Goal: Task Accomplishment & Management: Complete application form

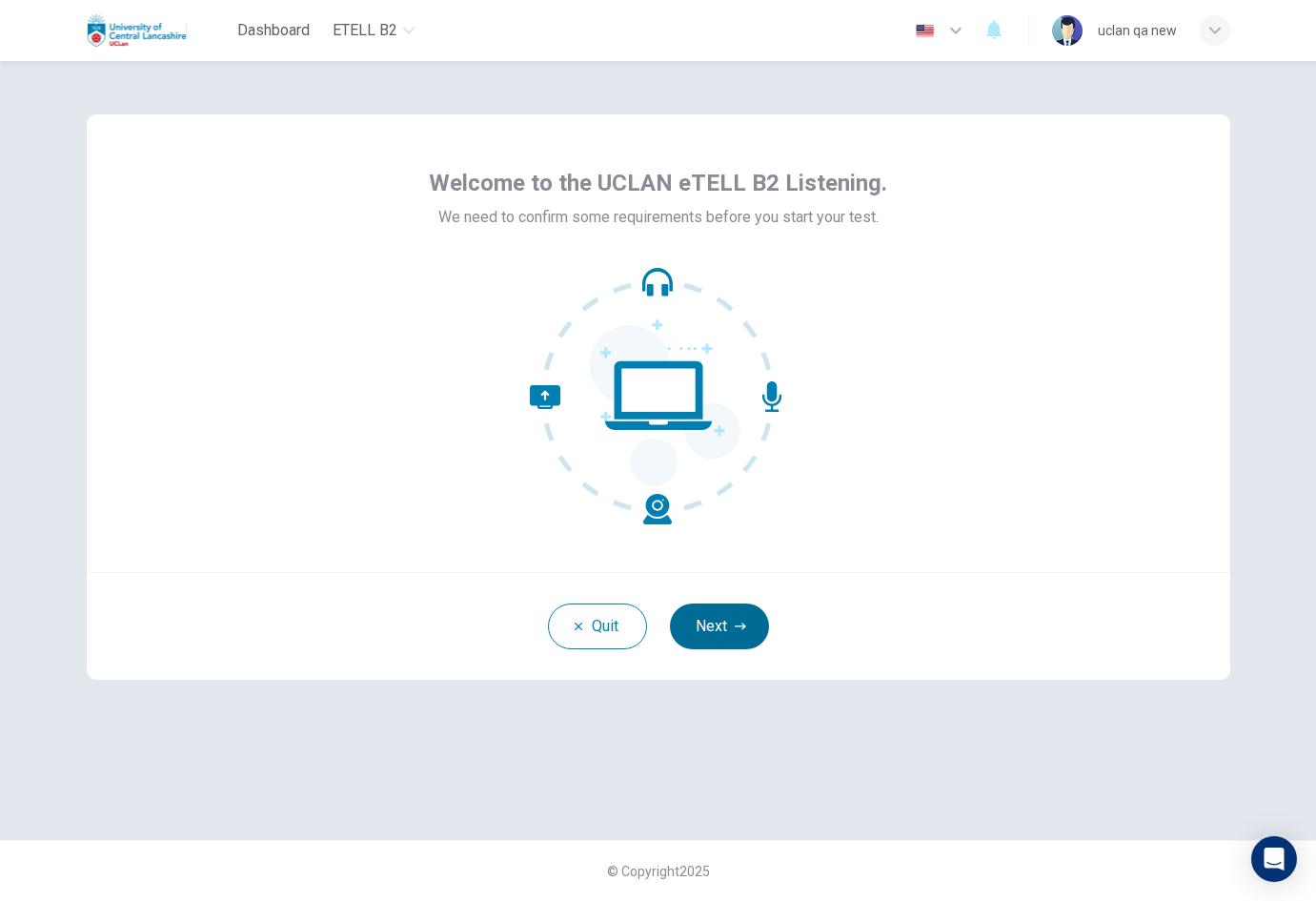
click at [742, 616] on button "Next" at bounding box center [720, 626] width 99 height 46
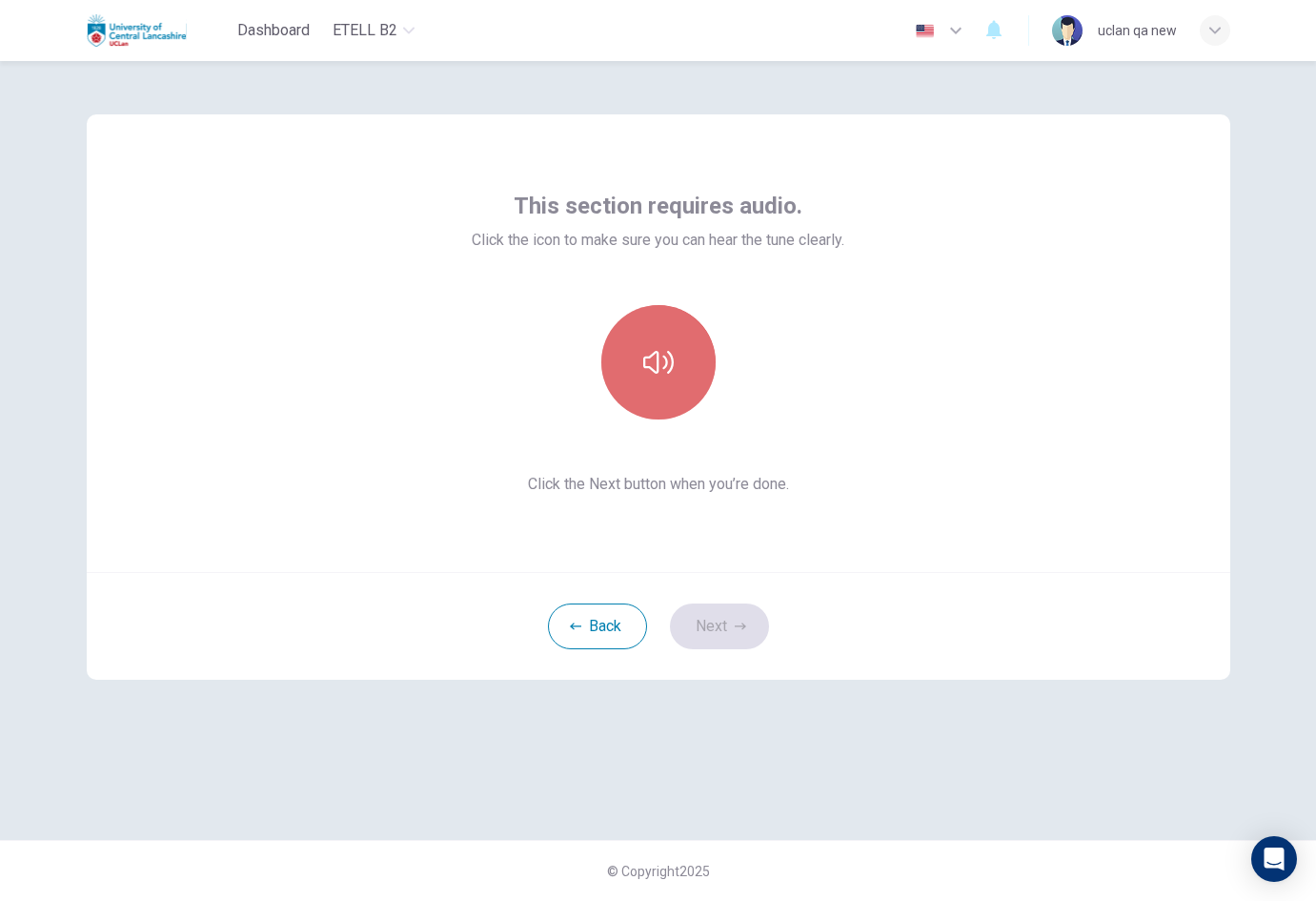
click at [697, 384] on button "button" at bounding box center [658, 362] width 114 height 114
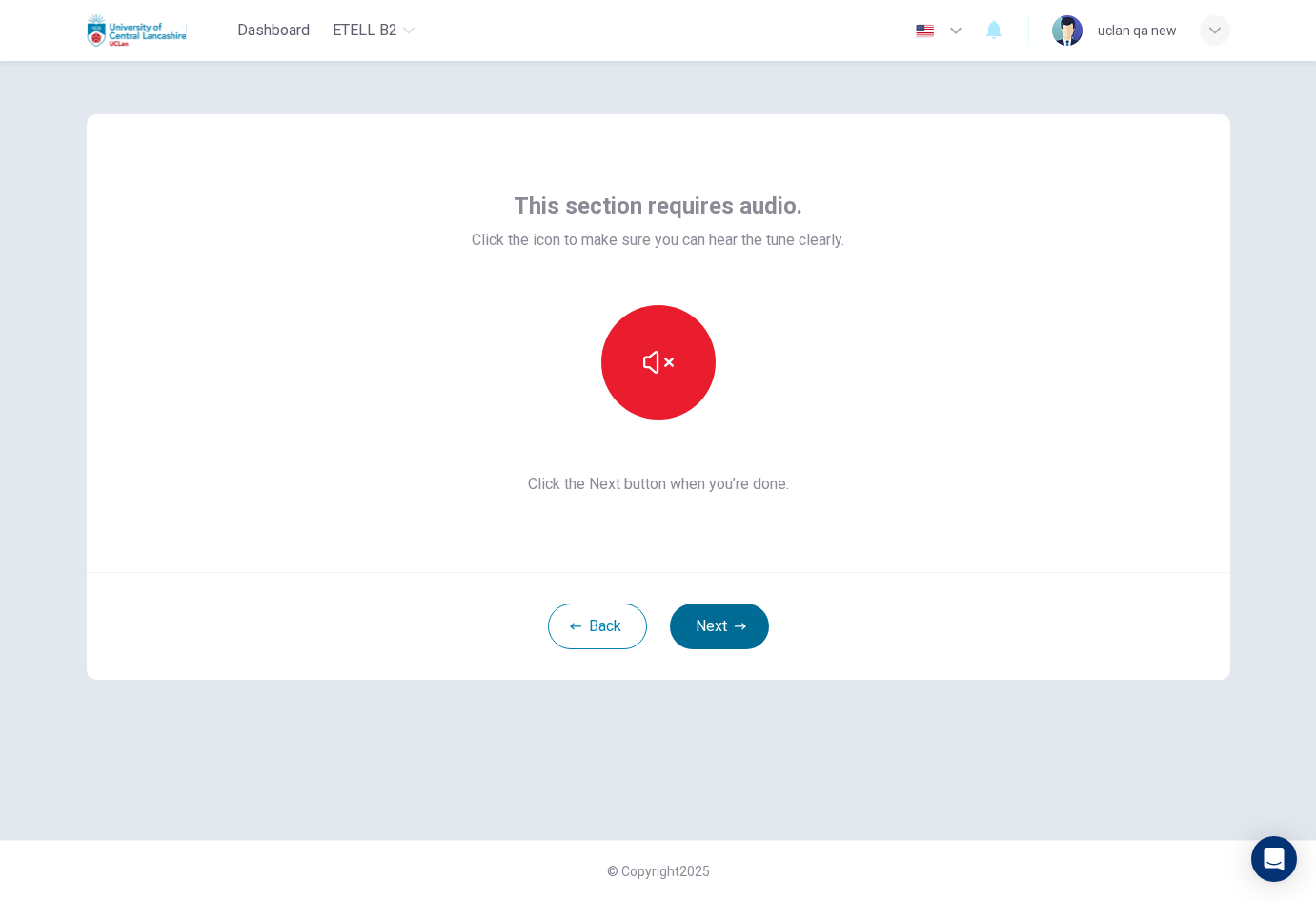
click at [717, 613] on button "Next" at bounding box center [720, 626] width 99 height 46
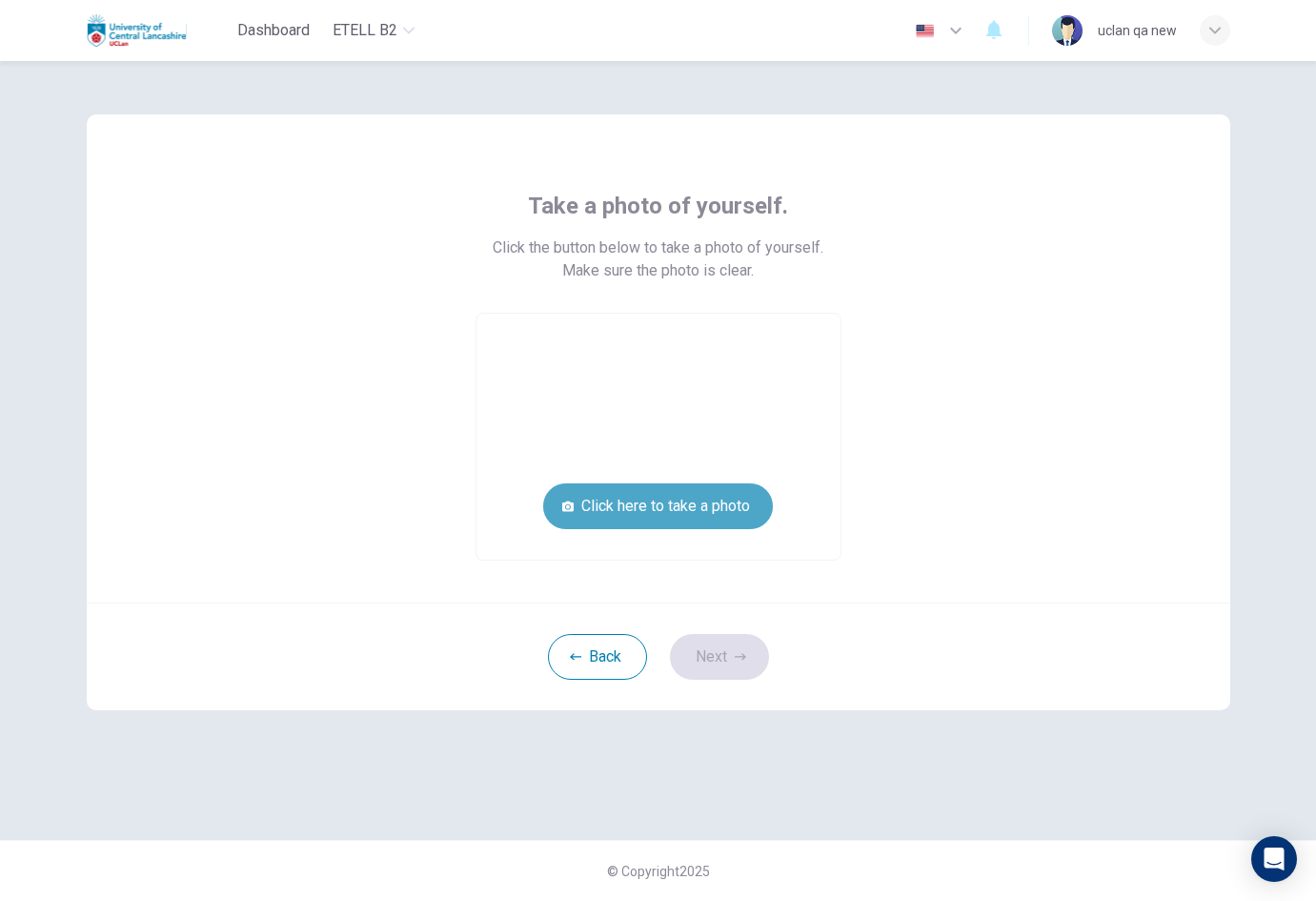
click at [681, 503] on button "Click here to take a photo" at bounding box center [658, 505] width 230 height 46
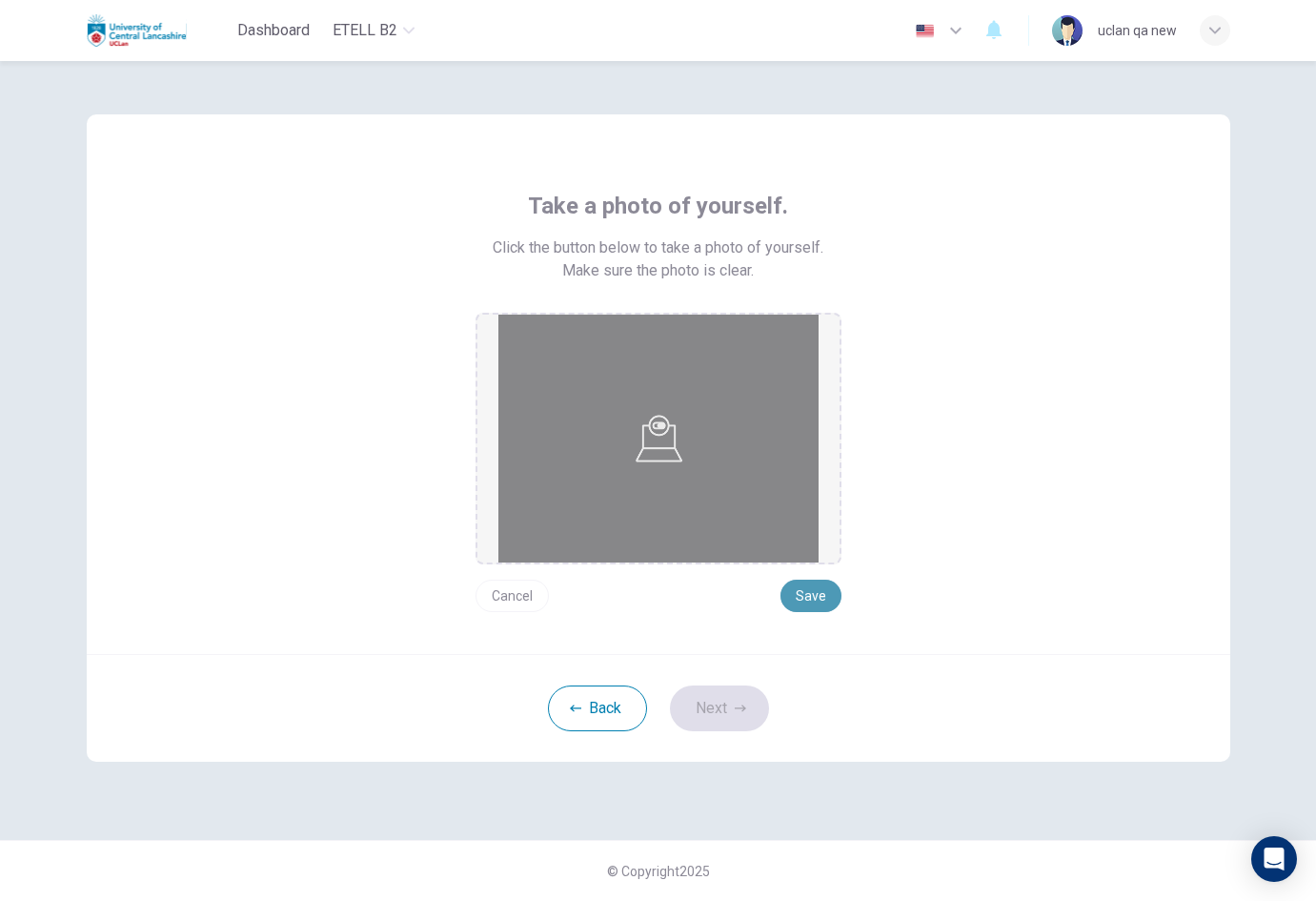
click at [830, 586] on button "Save" at bounding box center [811, 595] width 61 height 32
click at [719, 714] on button "Next" at bounding box center [720, 708] width 99 height 46
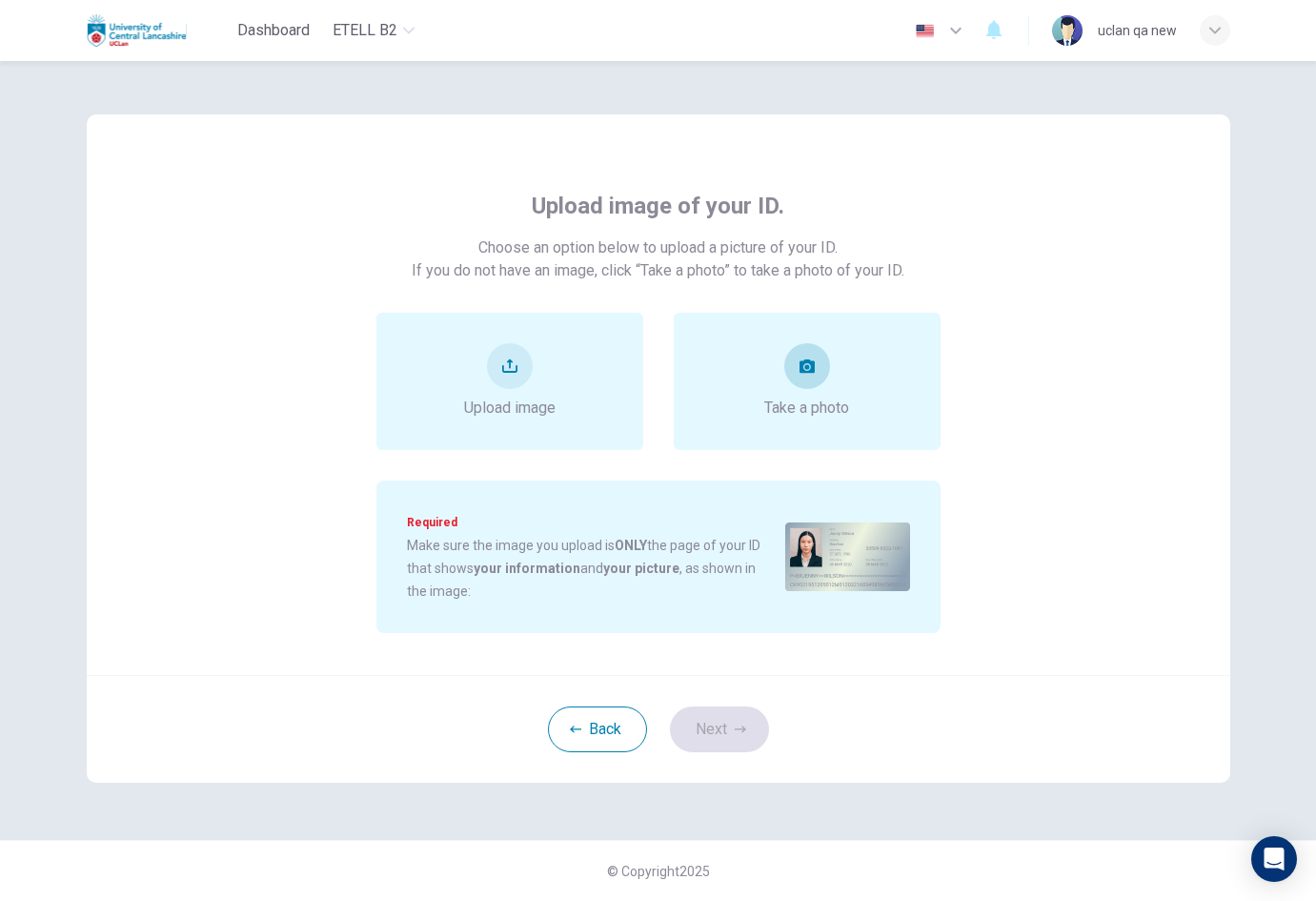
click at [805, 415] on span "Take a photo" at bounding box center [806, 408] width 84 height 23
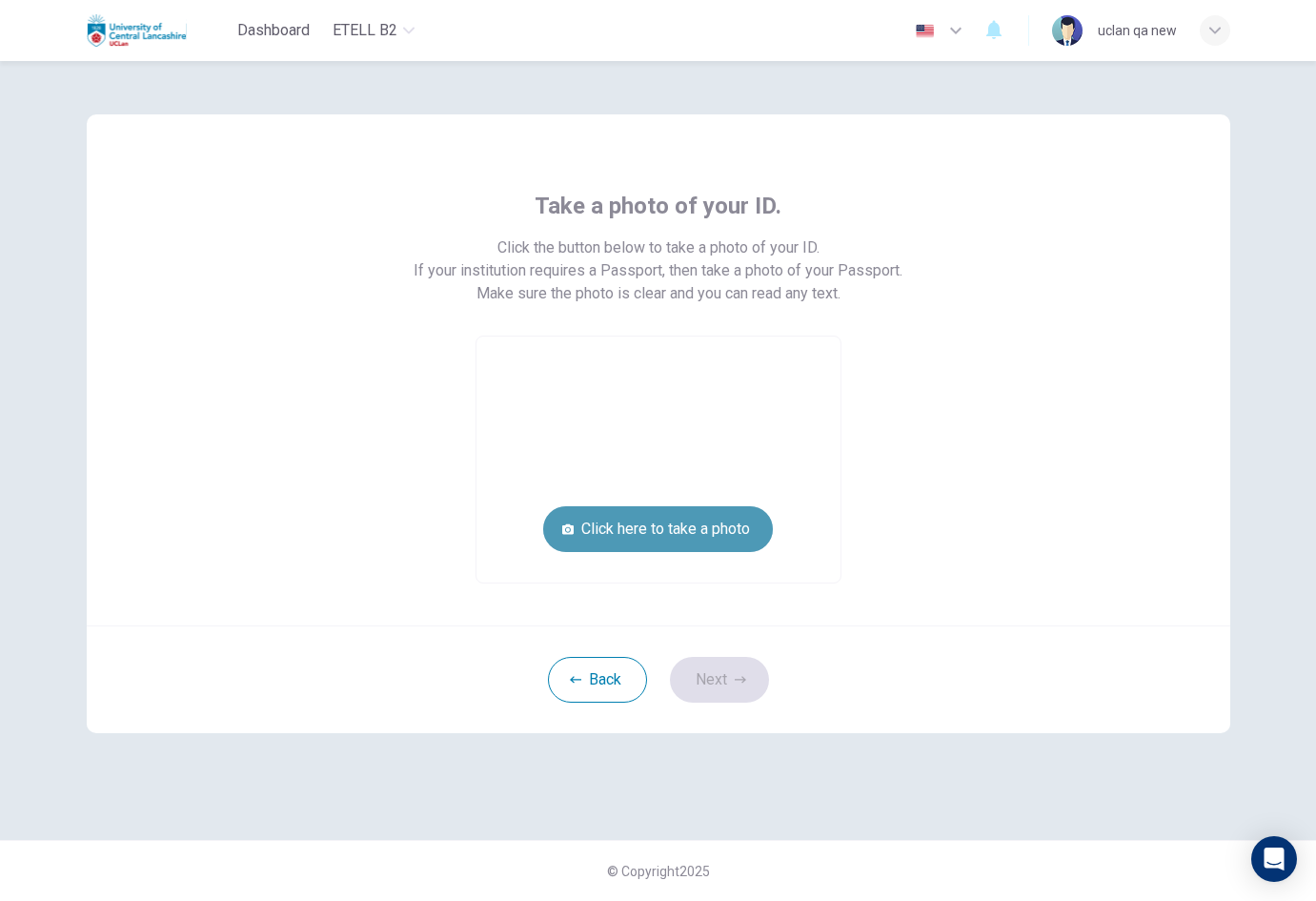
click at [757, 538] on button "Click here to take a photo" at bounding box center [658, 529] width 230 height 46
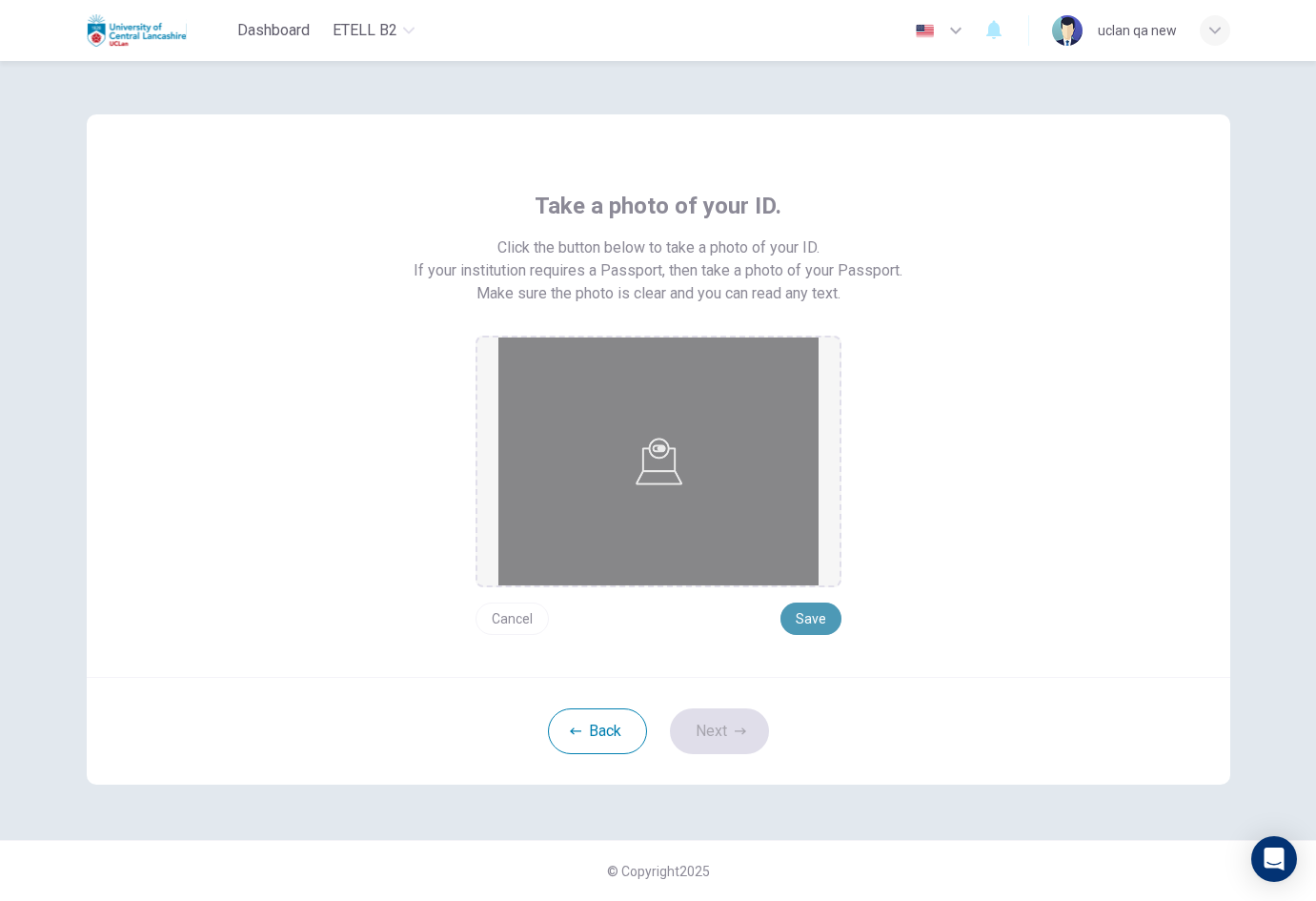
click at [816, 618] on button "Save" at bounding box center [811, 618] width 61 height 32
click at [744, 720] on button "Next" at bounding box center [720, 730] width 99 height 46
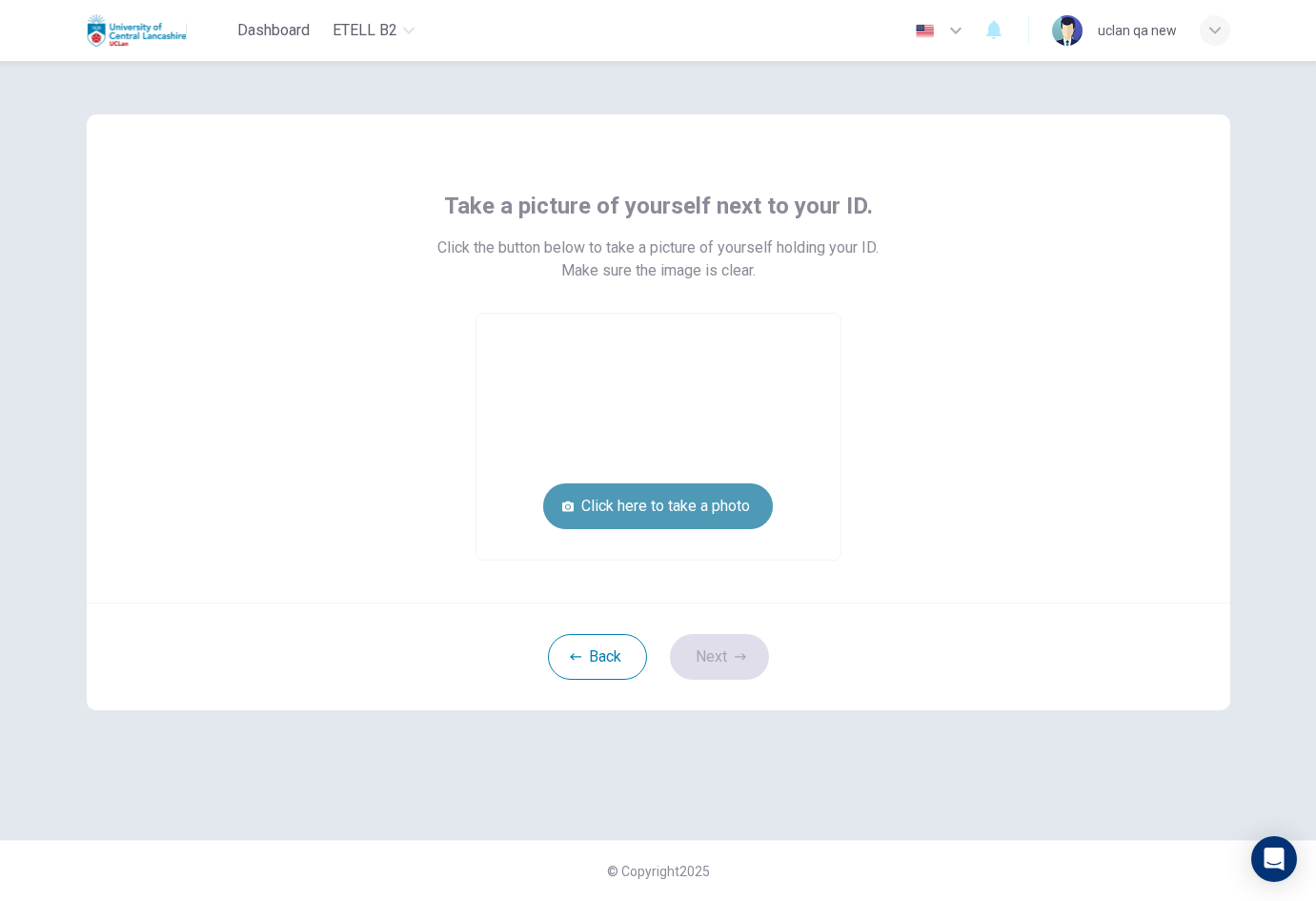
click at [747, 518] on button "Click here to take a photo" at bounding box center [658, 505] width 230 height 46
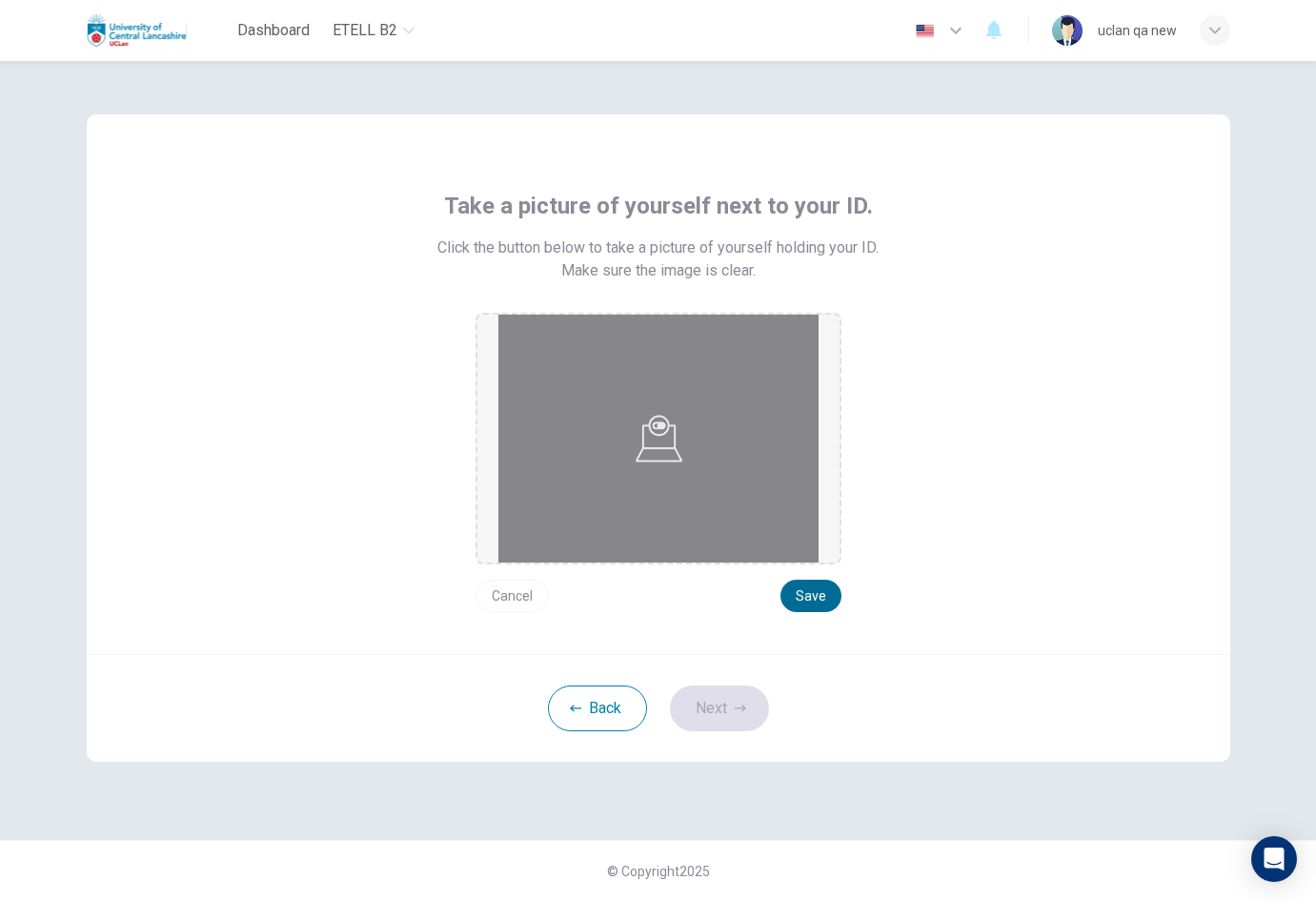
click at [836, 591] on button "Save" at bounding box center [811, 595] width 61 height 32
click at [715, 729] on button "Next" at bounding box center [720, 708] width 99 height 46
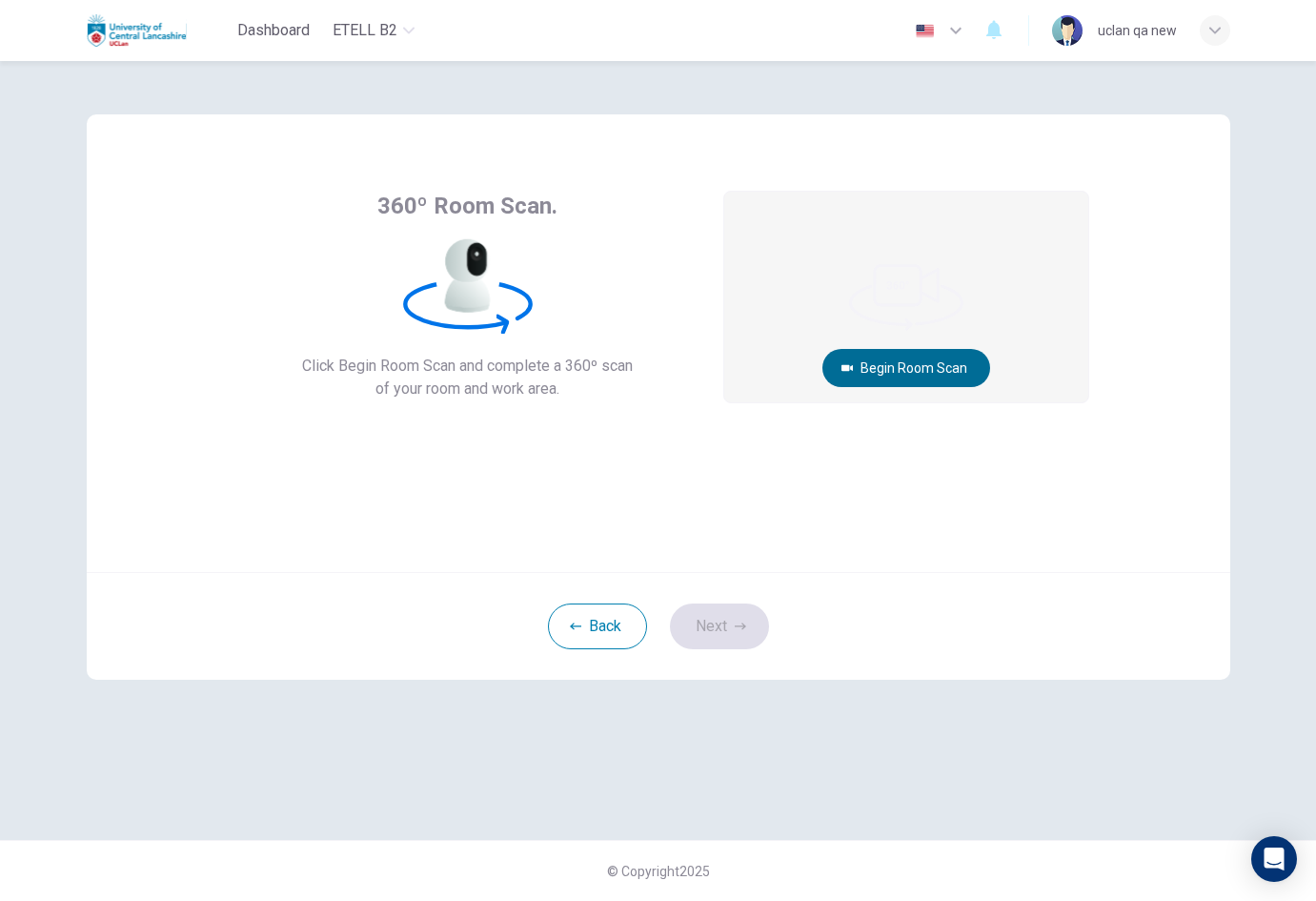
click at [877, 379] on button "Begin Room Scan" at bounding box center [906, 368] width 168 height 38
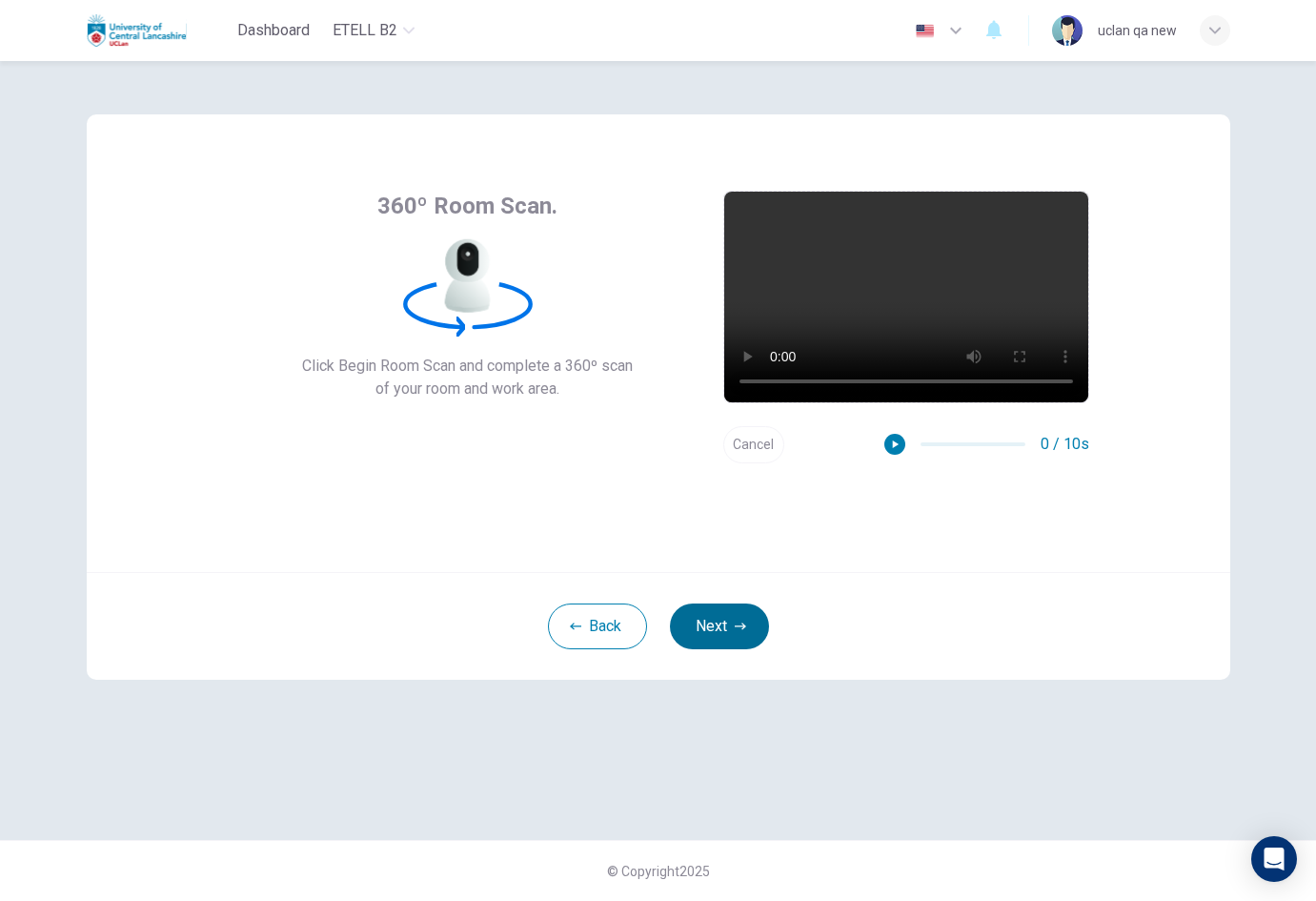
click at [757, 632] on button "Next" at bounding box center [720, 626] width 99 height 46
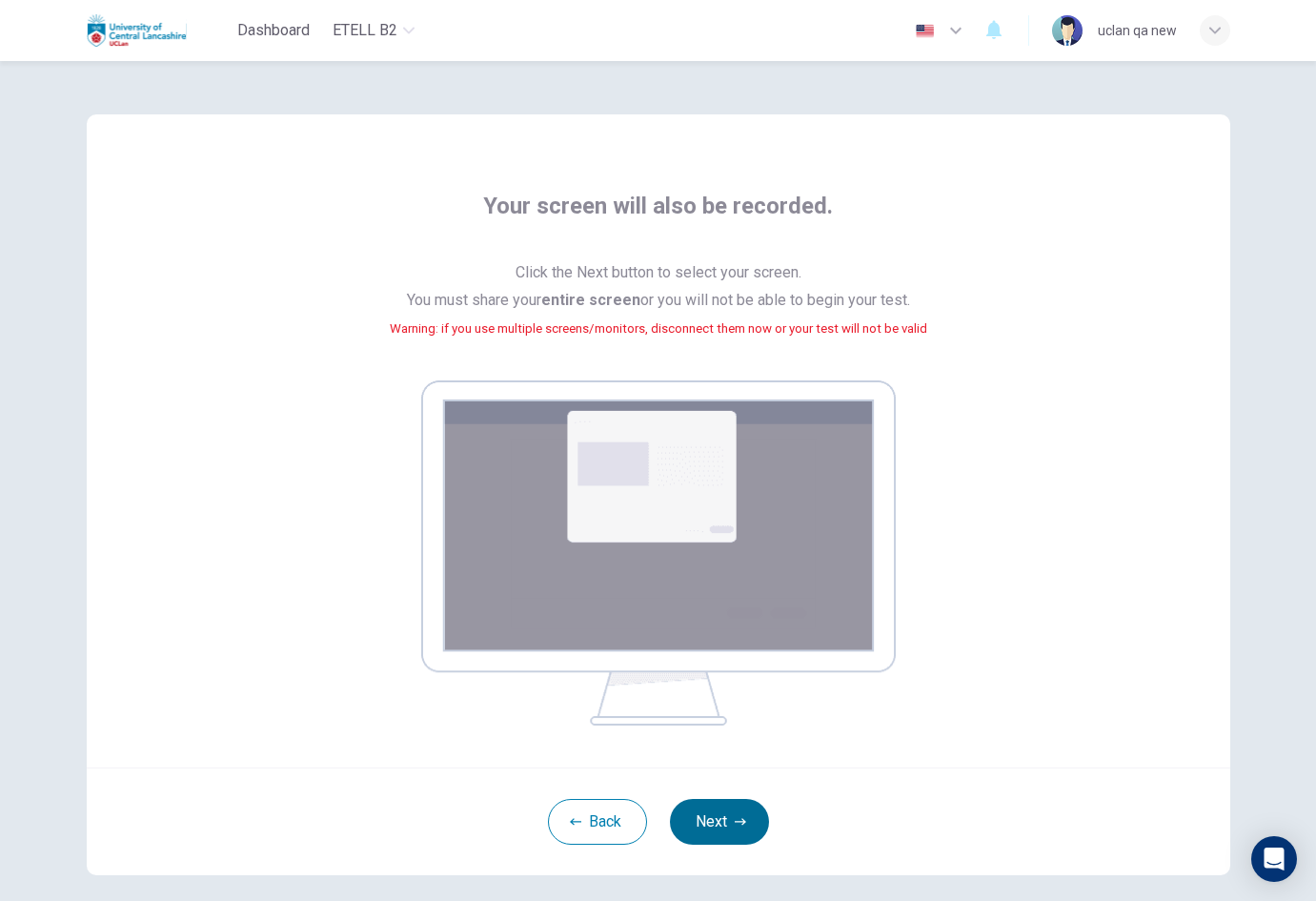
click at [739, 814] on button "Next" at bounding box center [720, 821] width 99 height 46
click at [755, 820] on button "Next" at bounding box center [720, 821] width 99 height 46
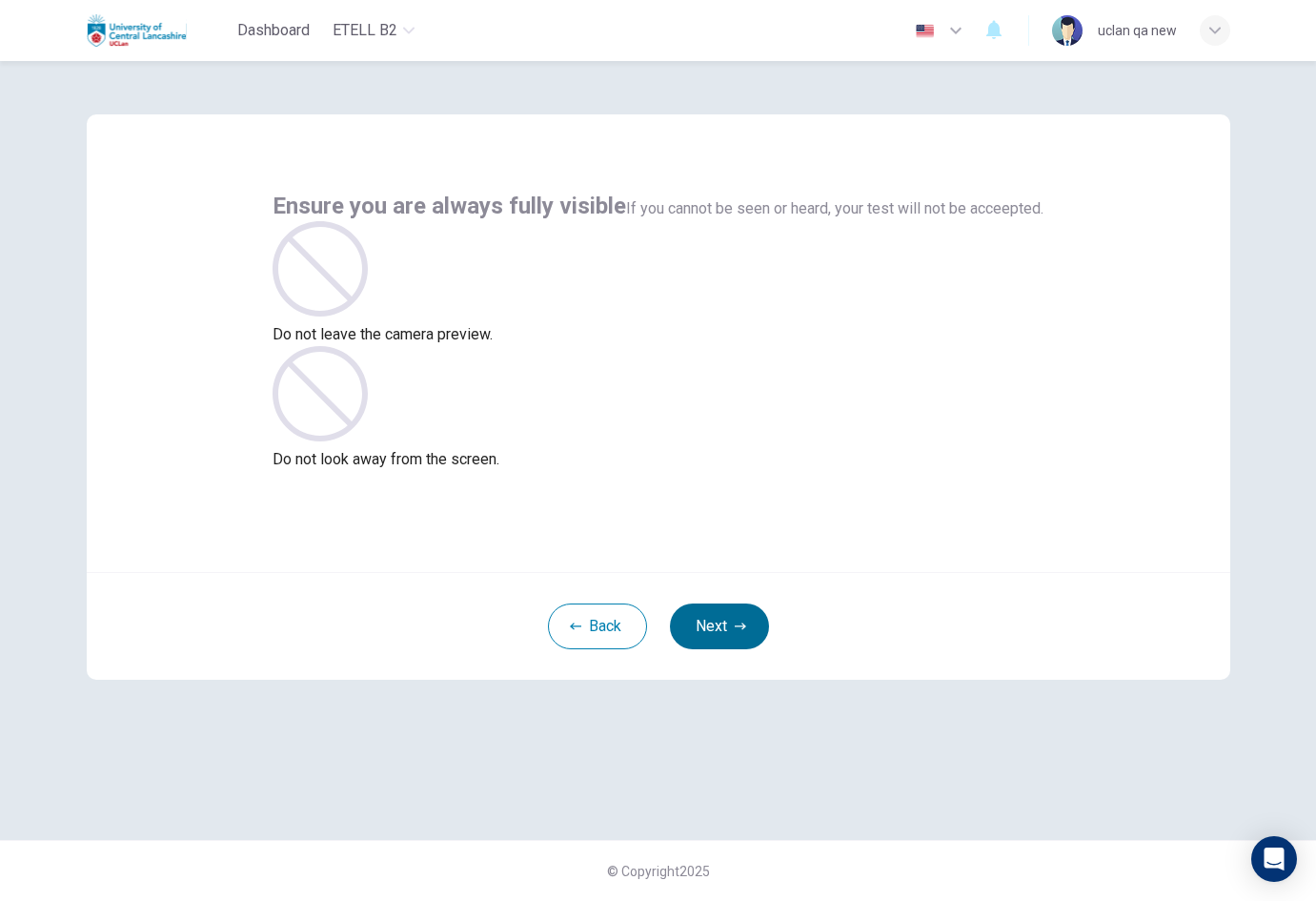
click at [733, 610] on button "Next" at bounding box center [720, 626] width 99 height 46
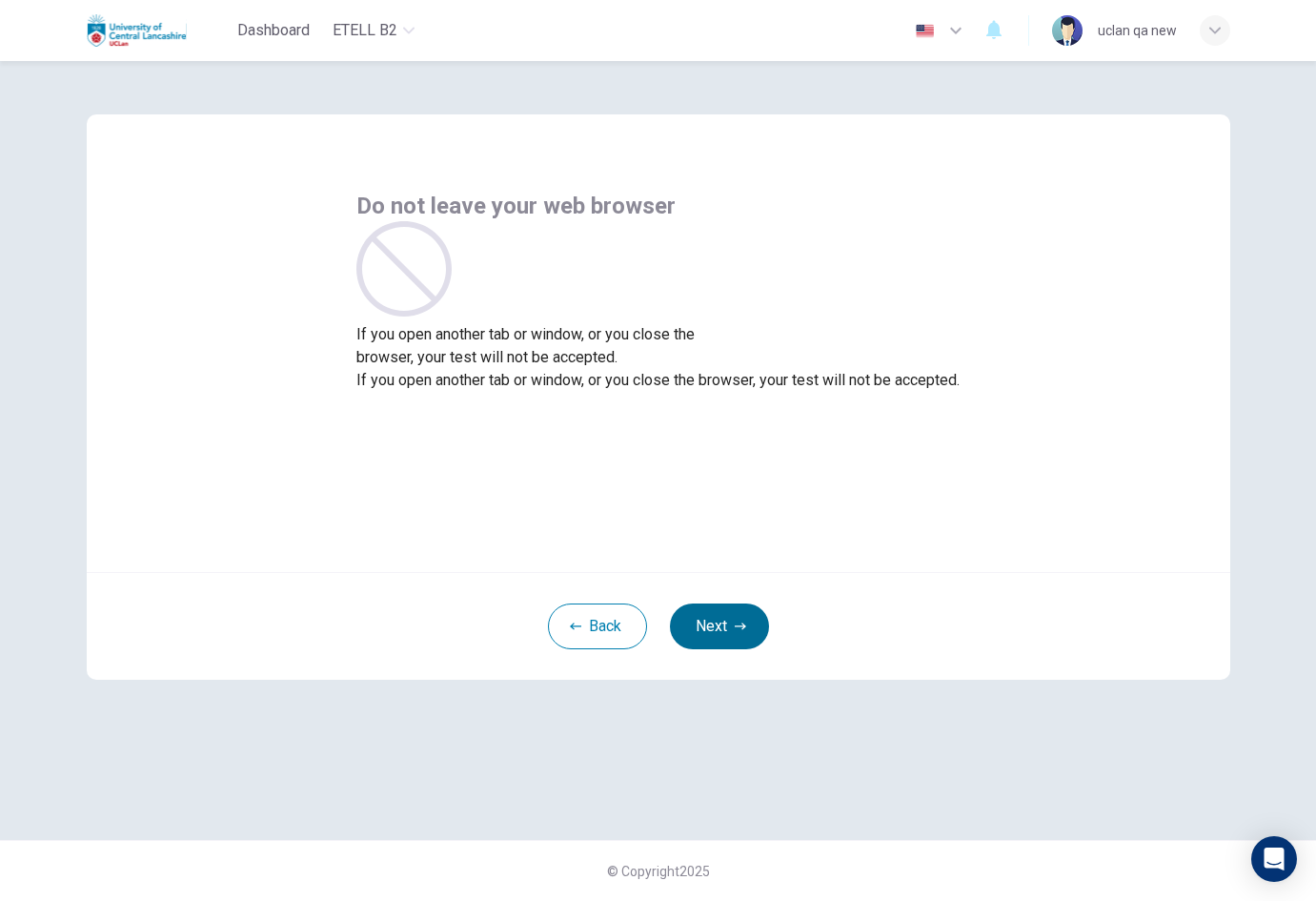
click at [733, 610] on button "Next" at bounding box center [720, 626] width 99 height 46
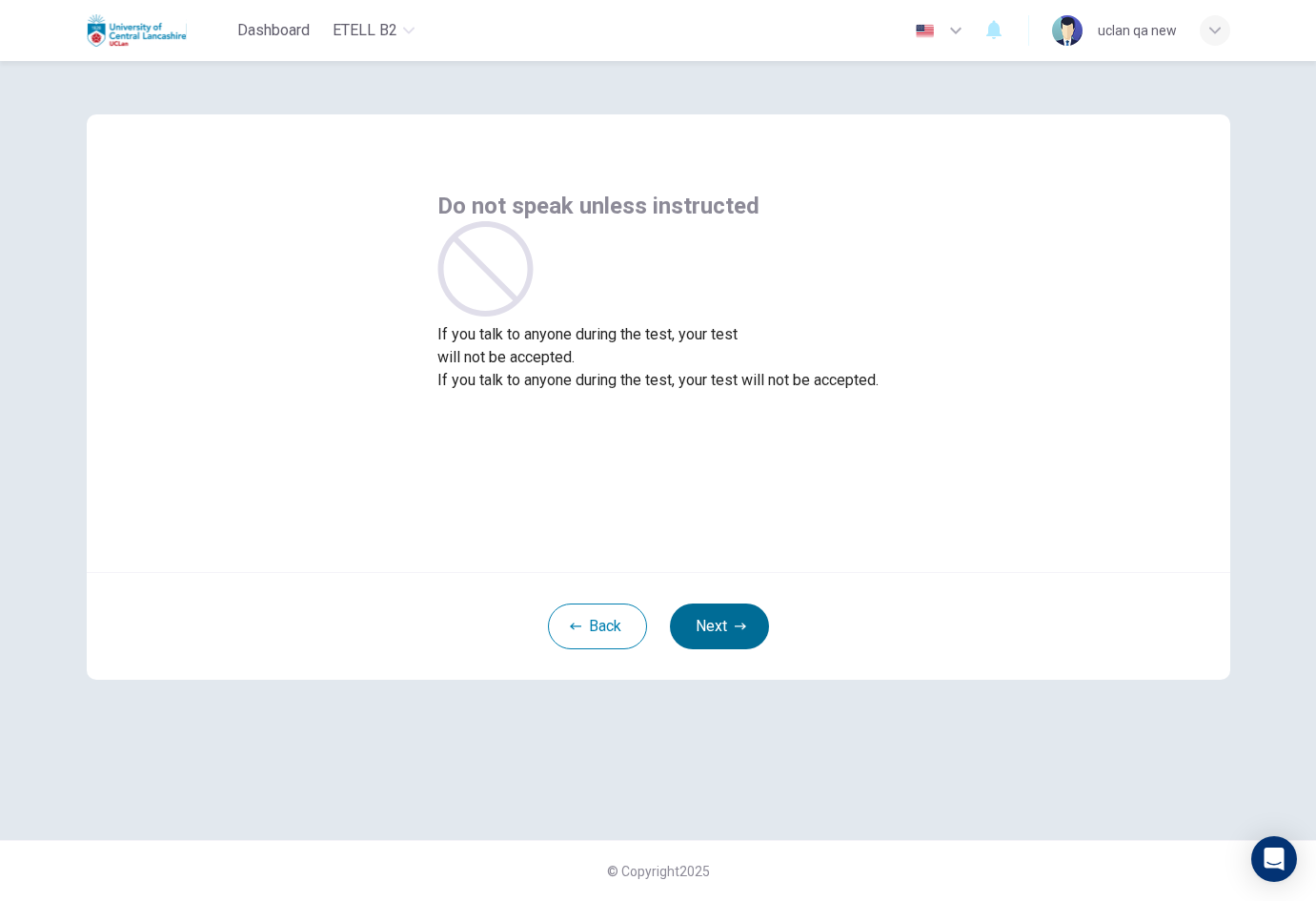
click at [733, 610] on button "Next" at bounding box center [720, 626] width 99 height 46
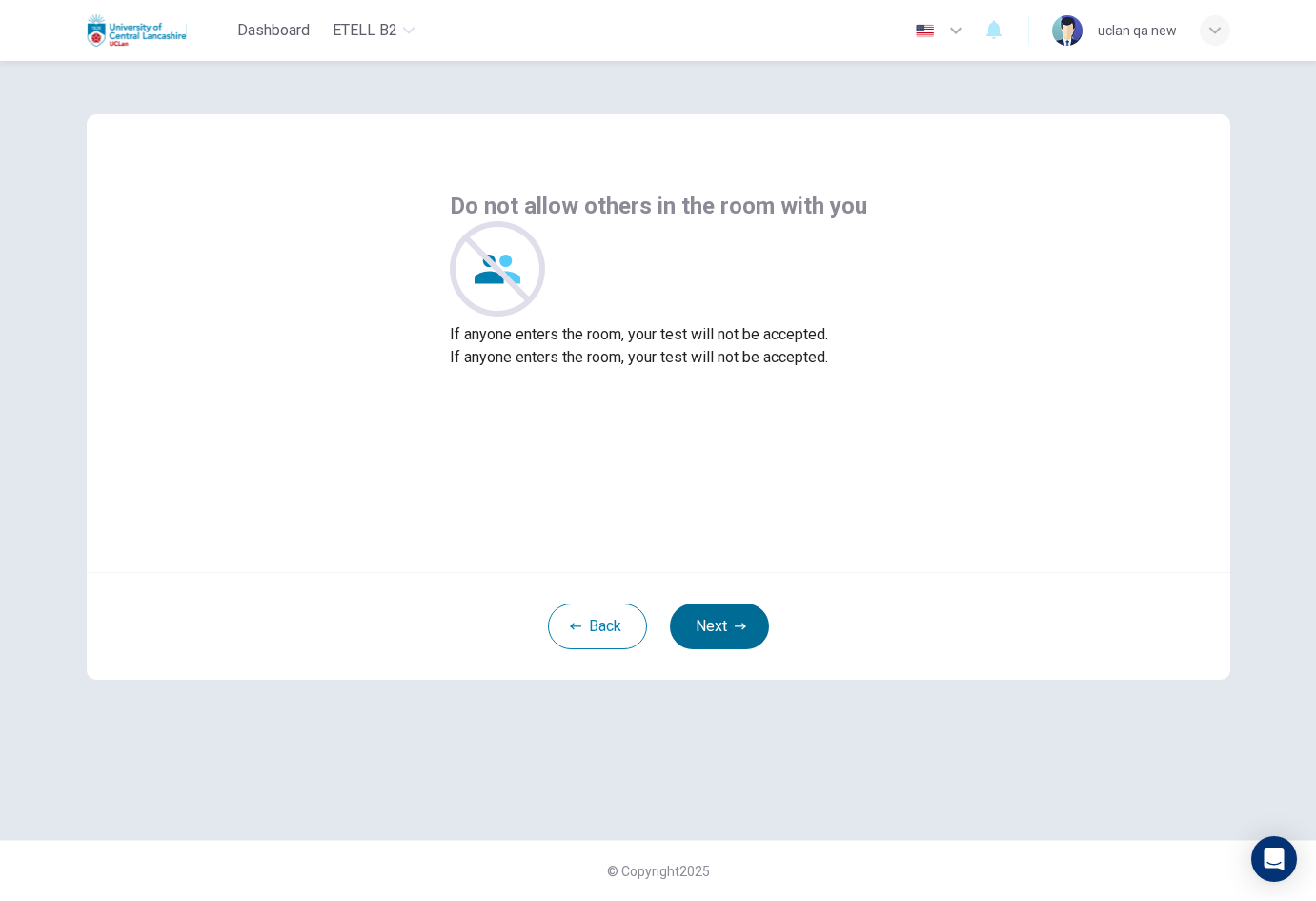
click at [733, 610] on button "Next" at bounding box center [720, 626] width 99 height 46
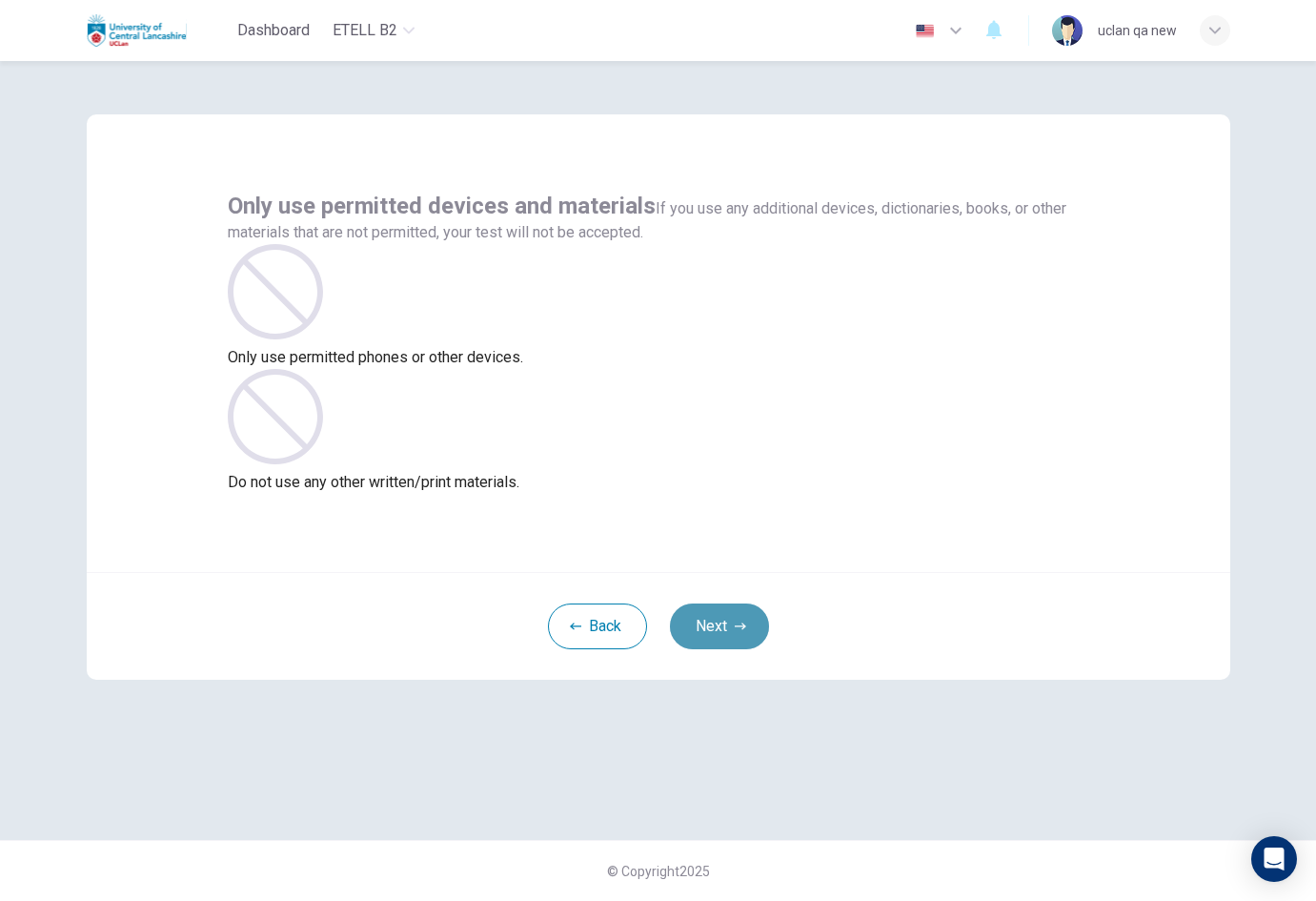
click at [733, 610] on button "Next" at bounding box center [720, 626] width 99 height 46
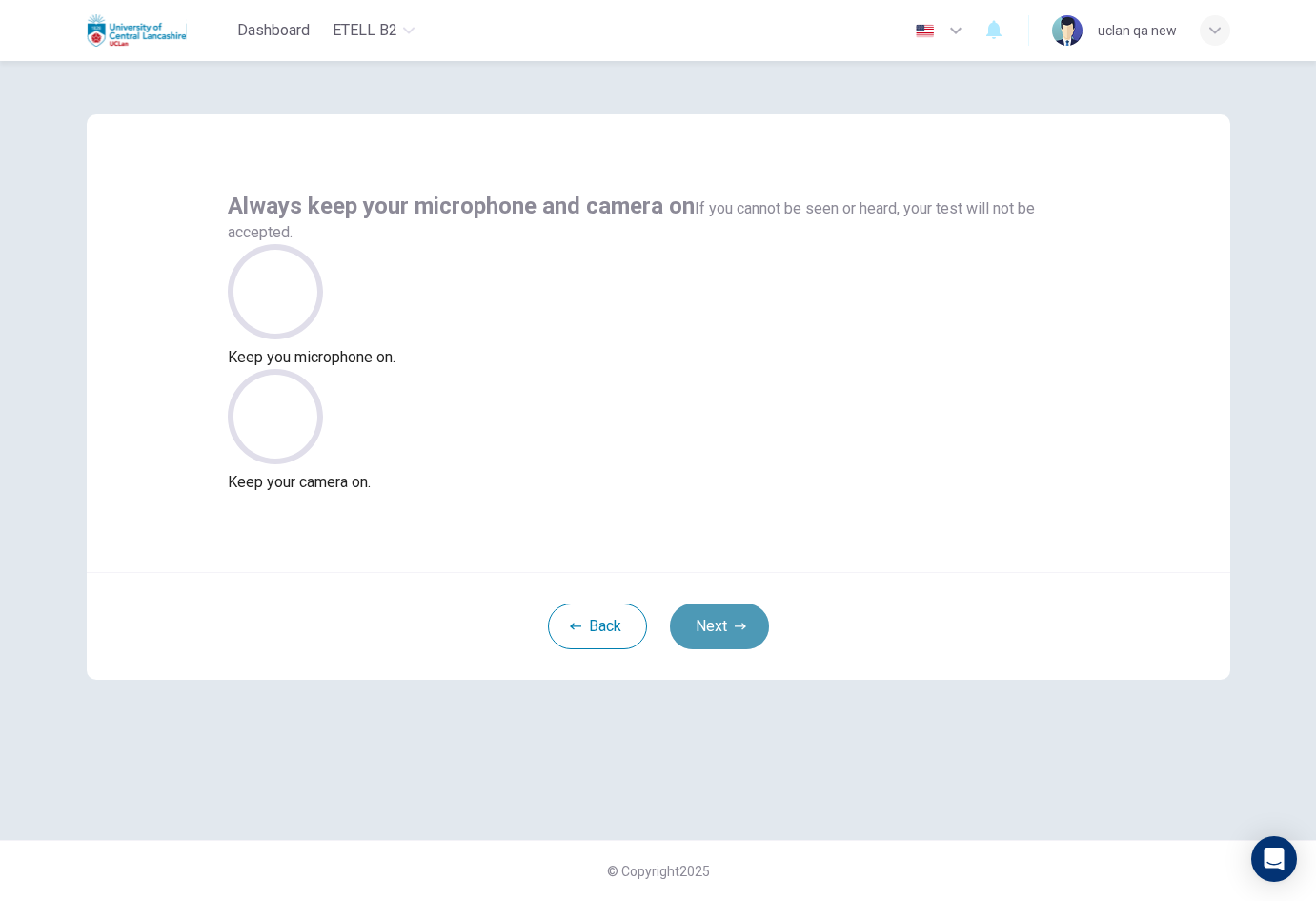
click at [731, 627] on button "Next" at bounding box center [720, 626] width 99 height 46
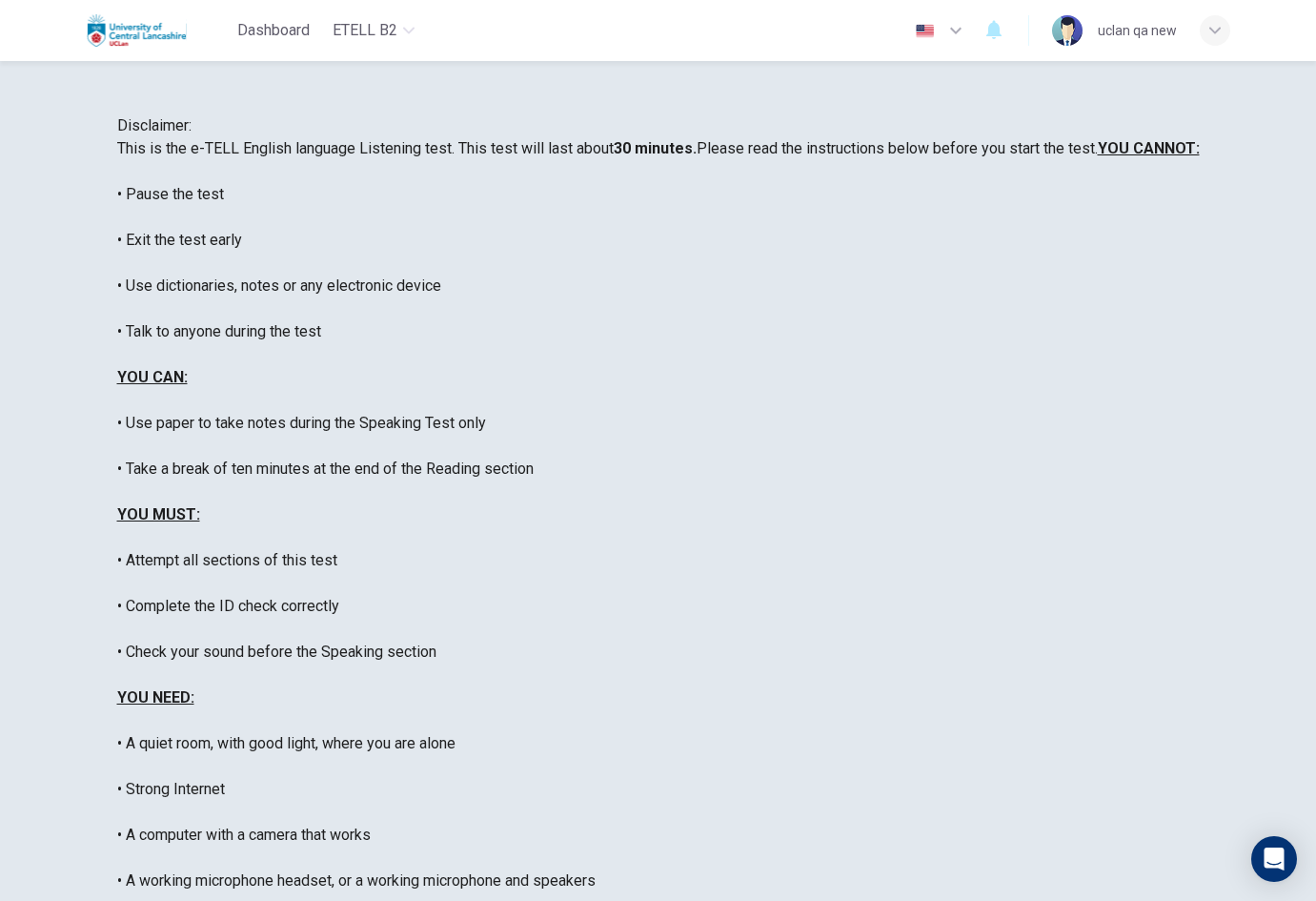
scroll to position [286, 0]
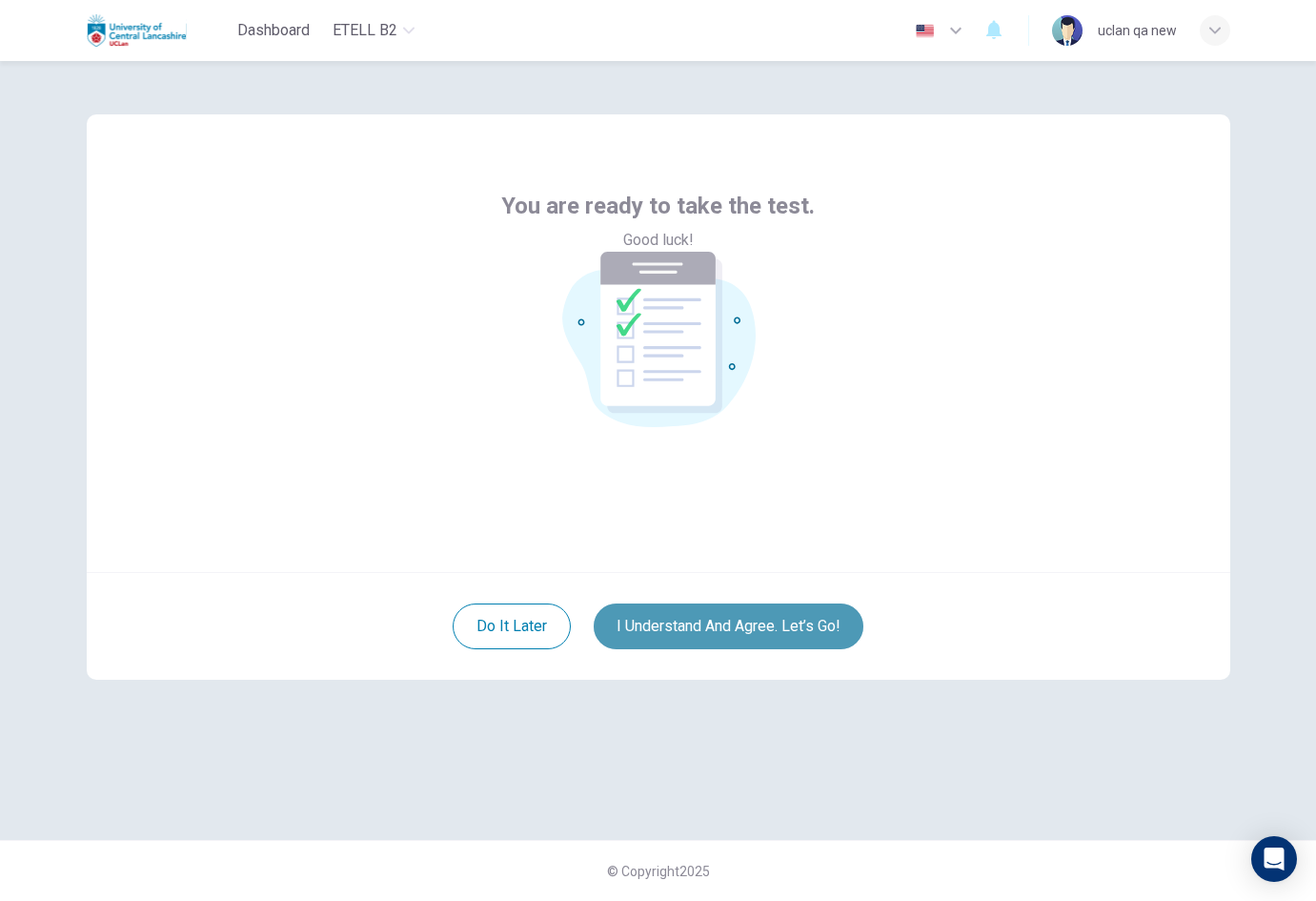
click at [733, 631] on button "I understand and agree. Let’s go!" at bounding box center [728, 626] width 270 height 46
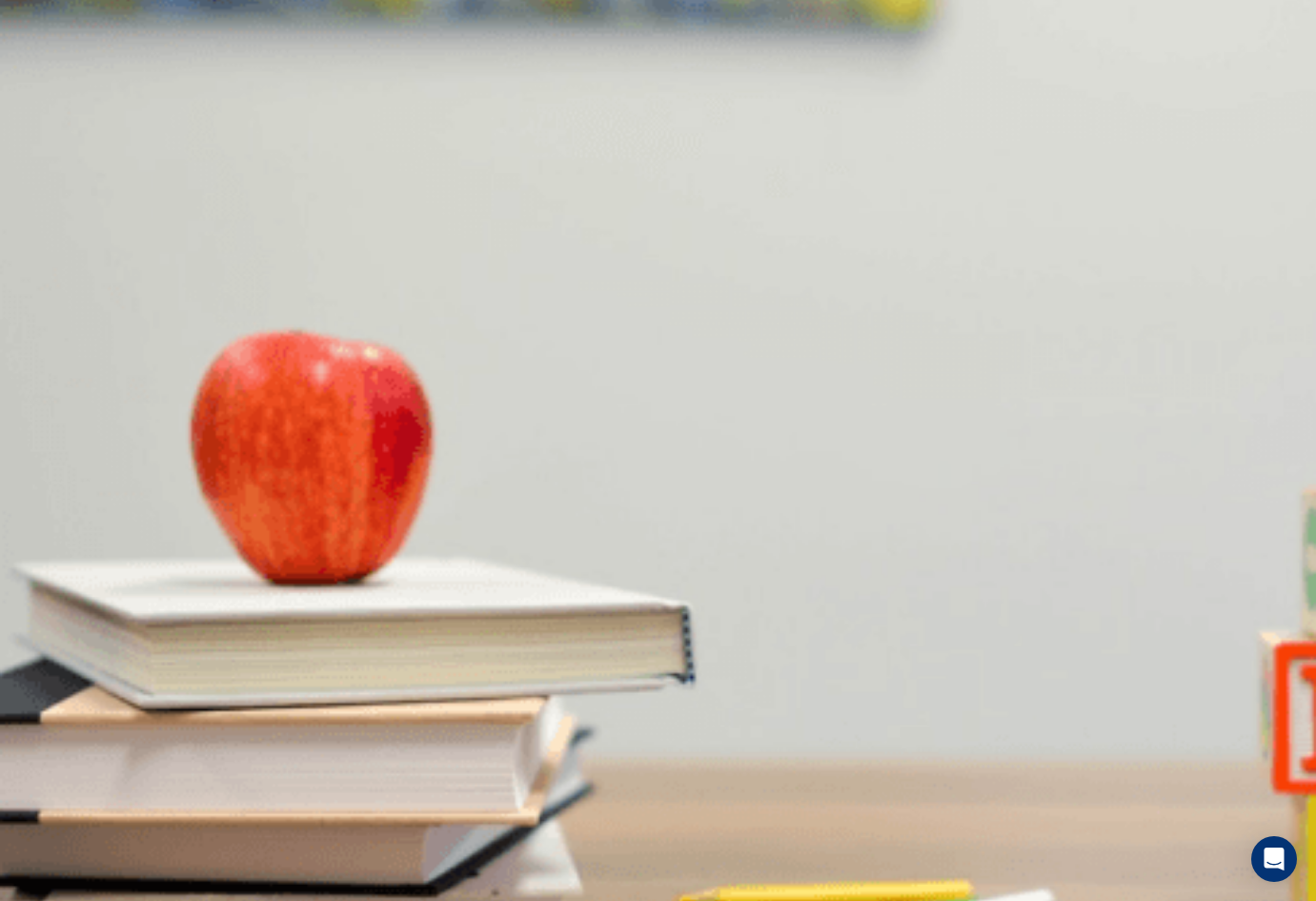
click at [685, 521] on body "This site uses cookies, as explained in our Privacy Policy . If you agree to th…" at bounding box center [658, 450] width 1316 height 901
type input "*"
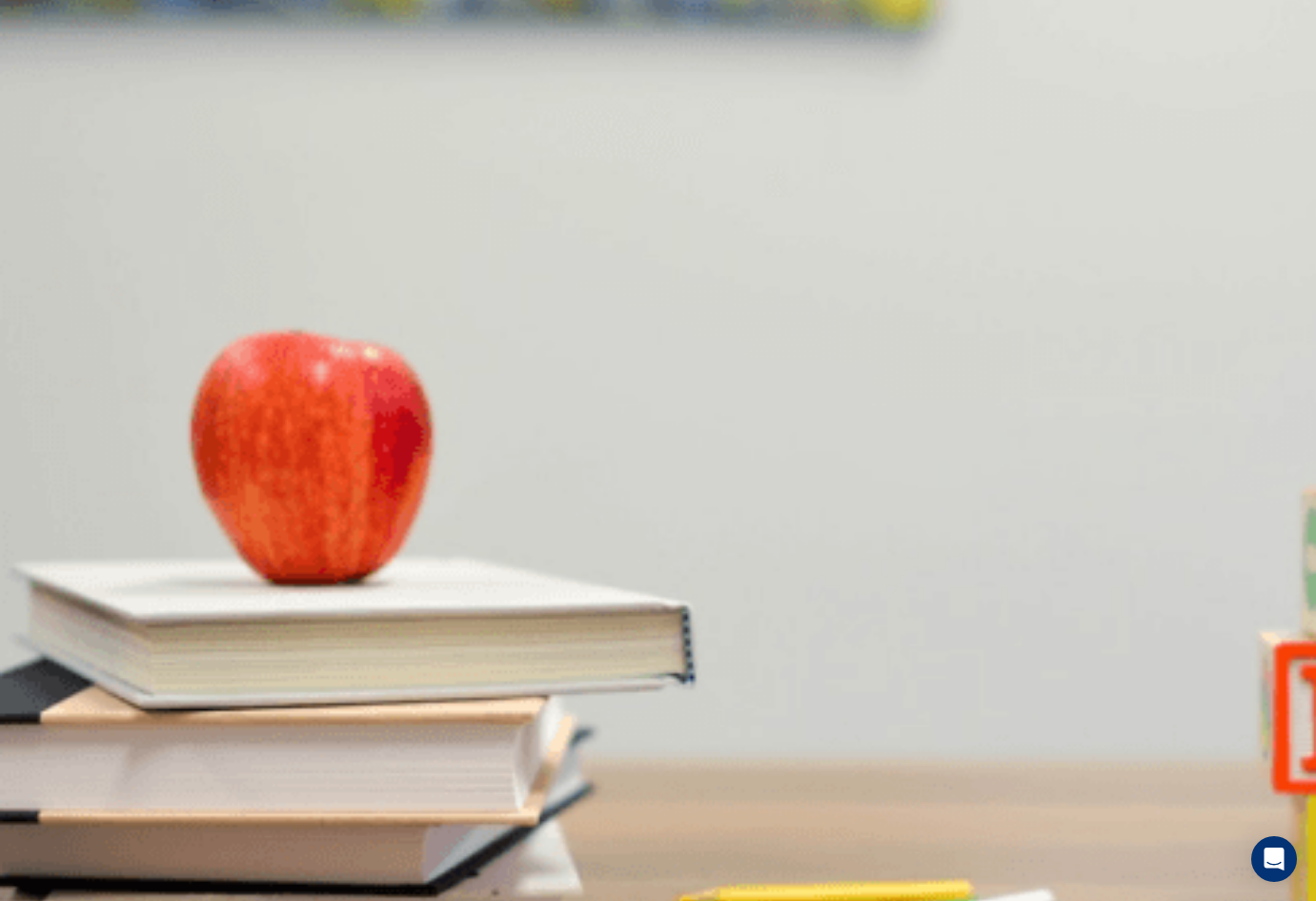
click at [677, 579] on body "This site uses cookies, as explained in our Privacy Policy . If you agree to th…" at bounding box center [658, 450] width 1316 height 901
type input "*"
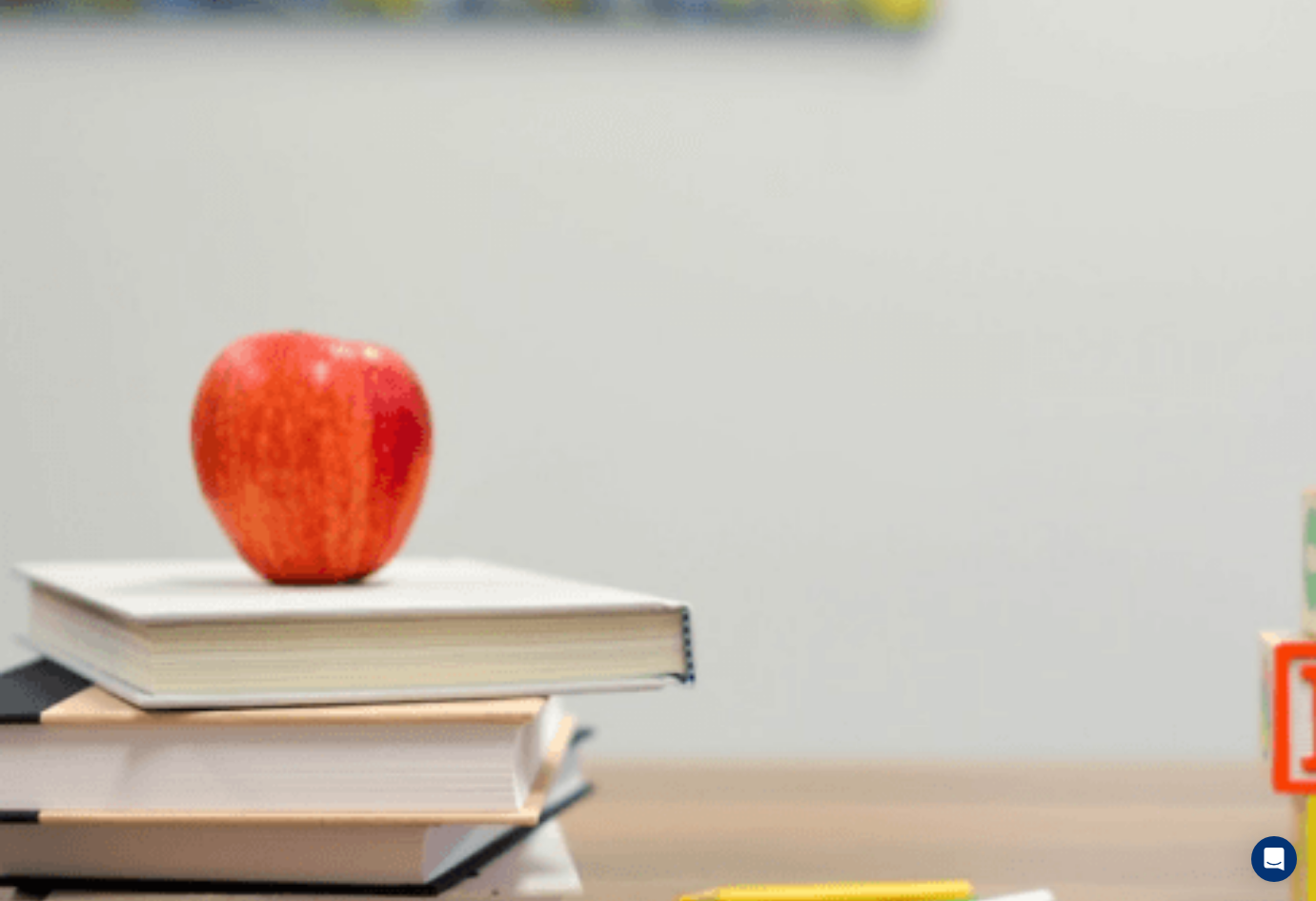
scroll to position [1048, 0]
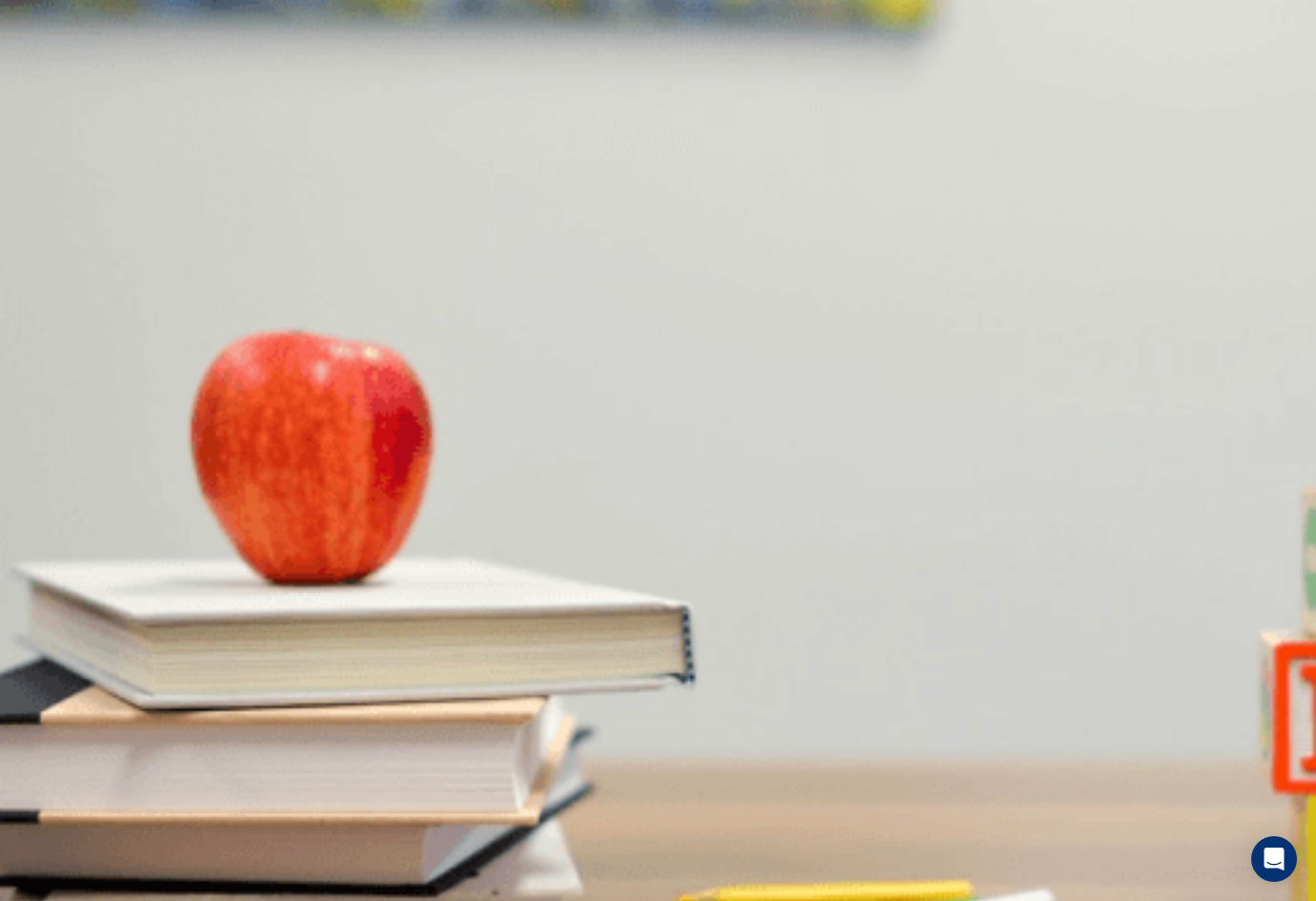
type input "*"
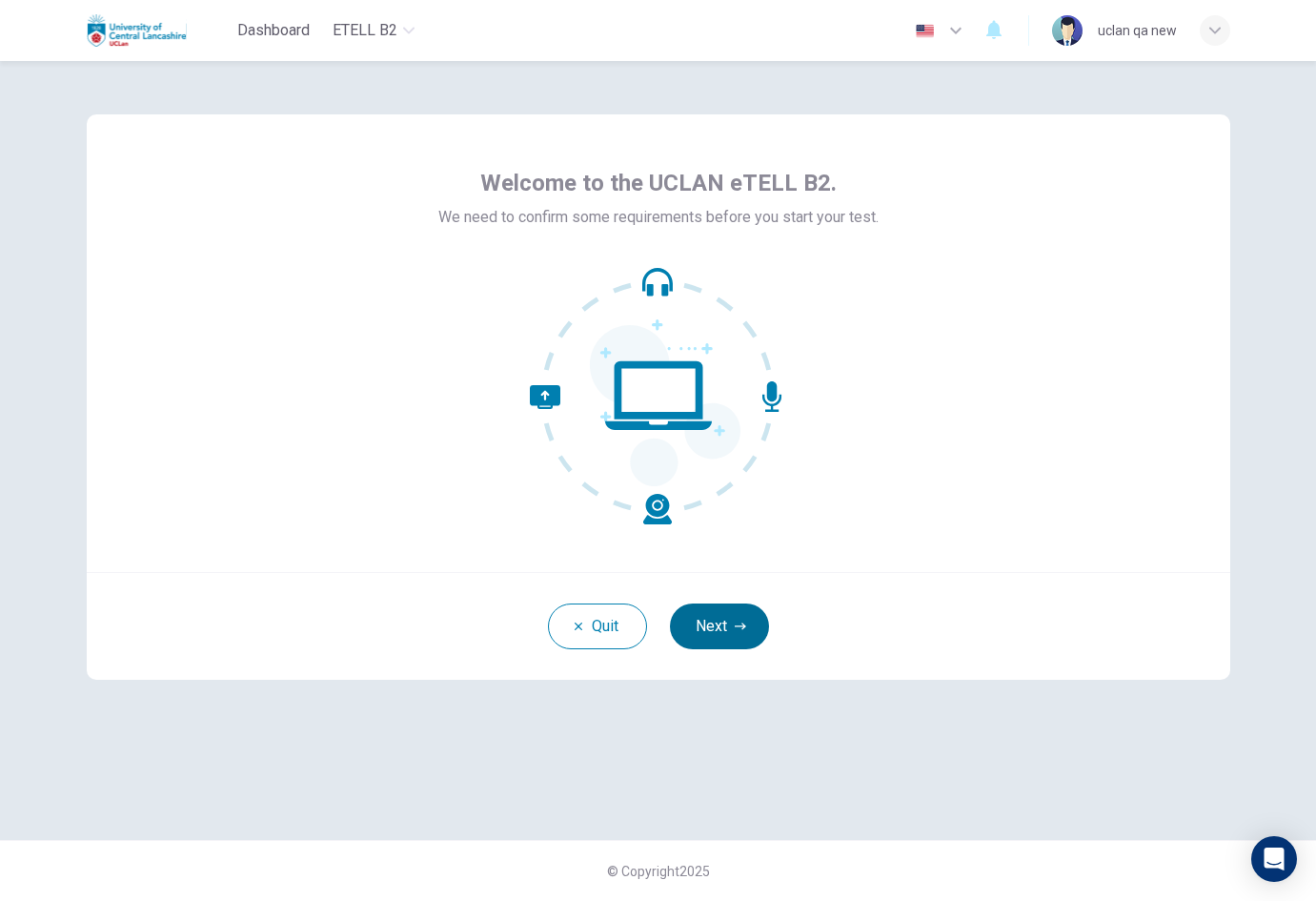
click at [741, 623] on icon "button" at bounding box center [741, 627] width 12 height 12
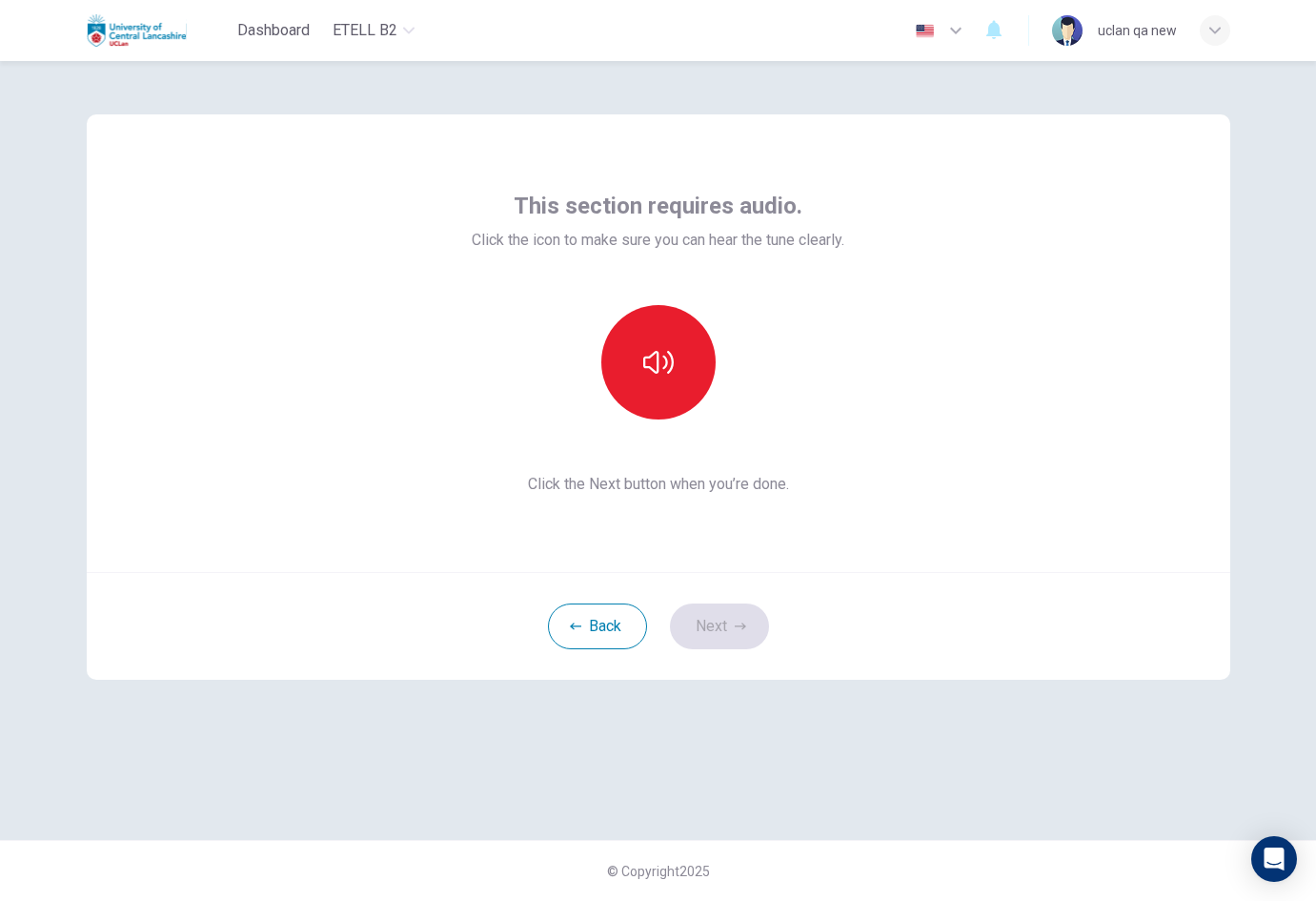
click at [689, 385] on button "button" at bounding box center [658, 362] width 114 height 114
click at [722, 608] on button "Next" at bounding box center [720, 626] width 99 height 46
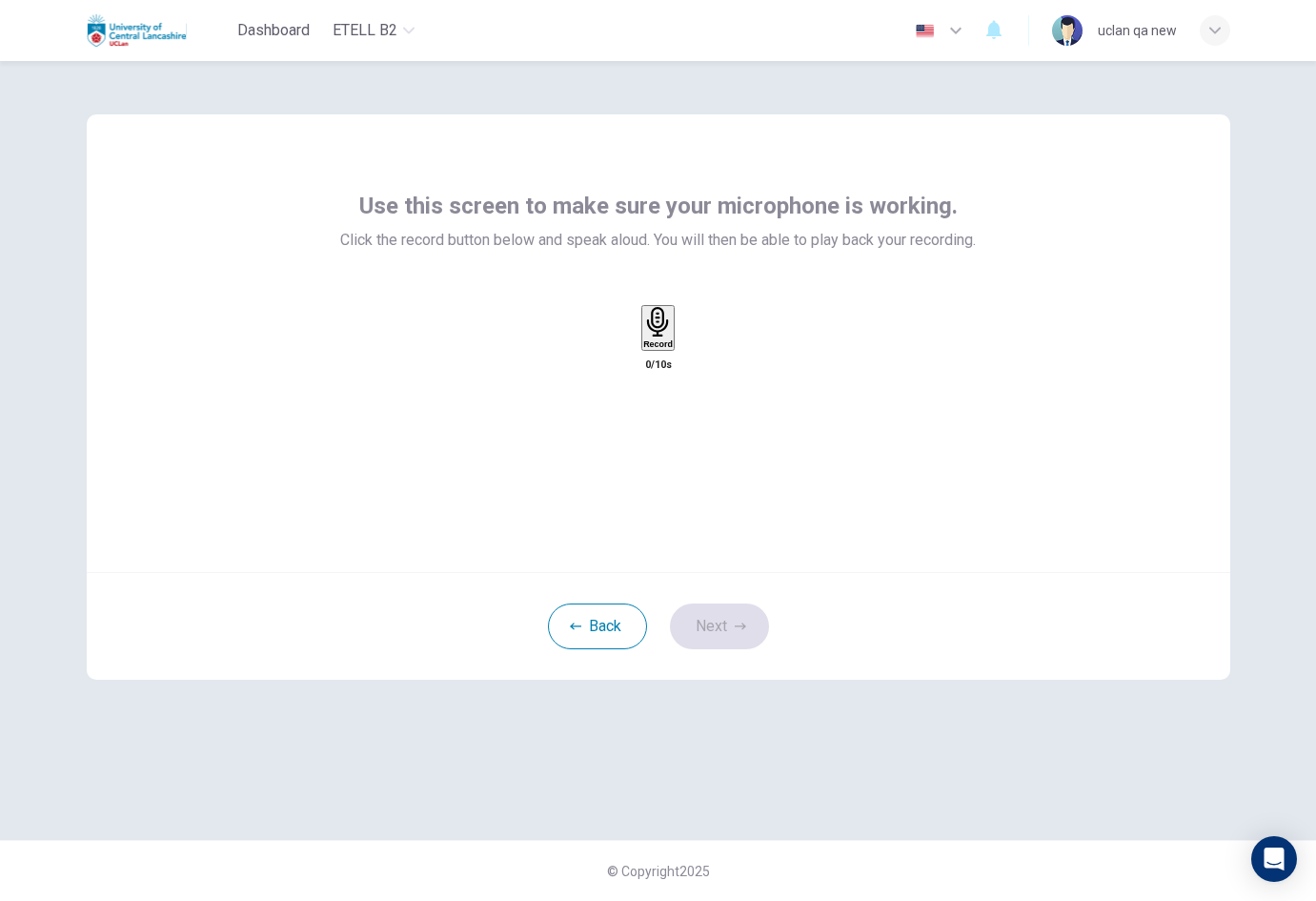
click at [666, 349] on div "Record" at bounding box center [658, 327] width 29 height 42
click at [666, 338] on div "Stop" at bounding box center [658, 322] width 19 height 31
click at [725, 626] on button "Next" at bounding box center [720, 626] width 99 height 46
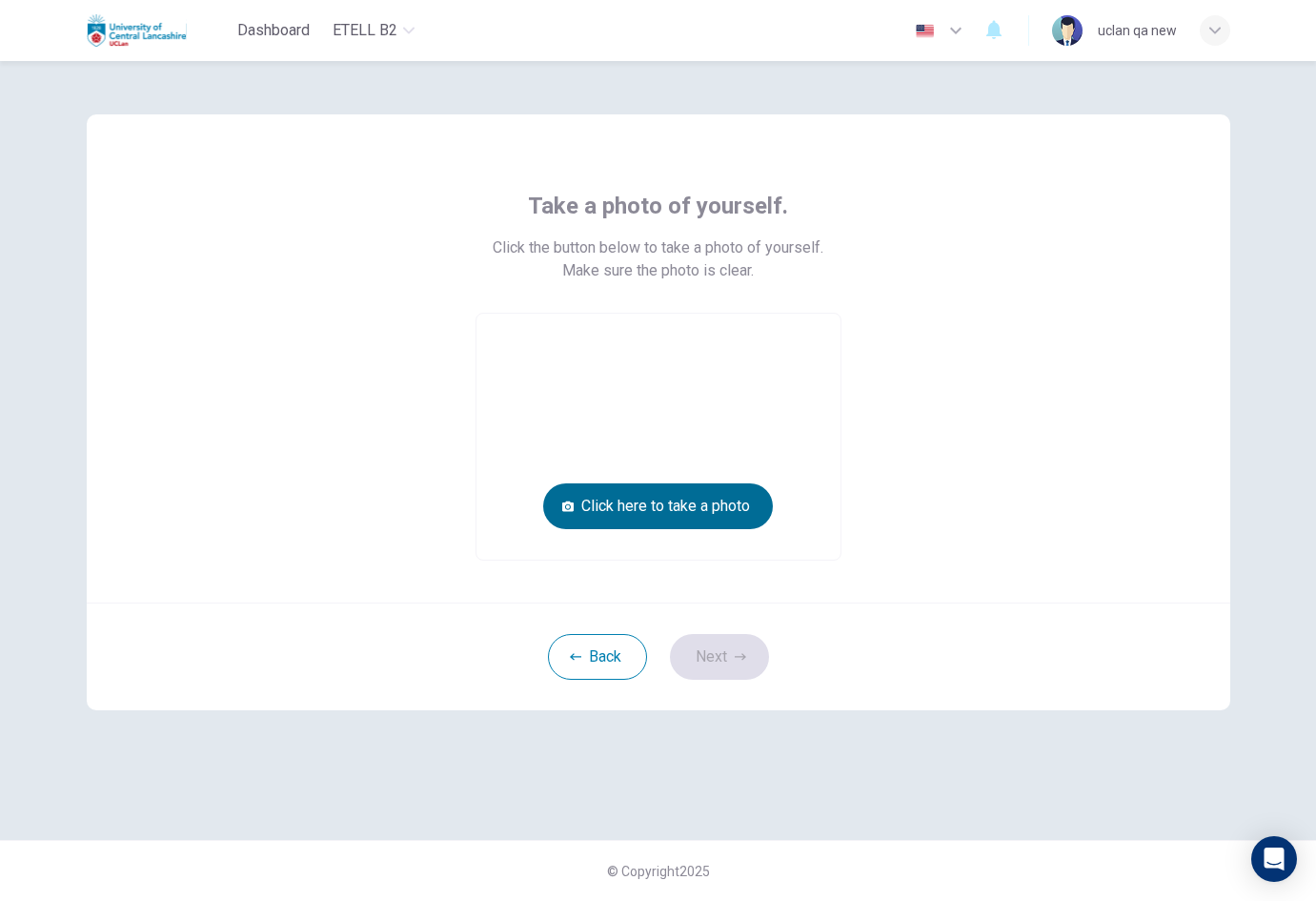
click at [714, 493] on button "Click here to take a photo" at bounding box center [658, 505] width 230 height 46
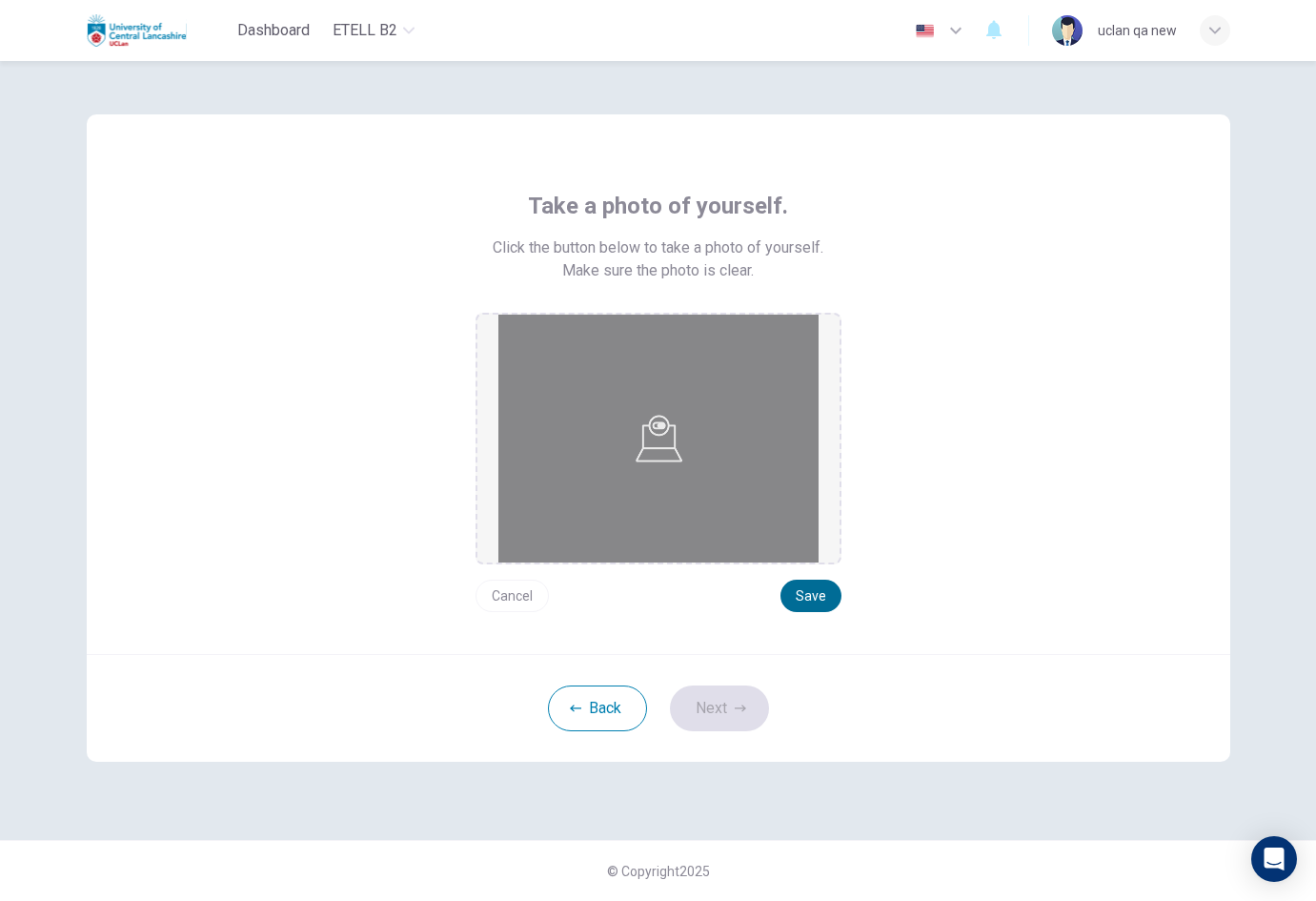
click at [804, 594] on button "Save" at bounding box center [811, 595] width 61 height 32
click at [739, 701] on button "Next" at bounding box center [720, 708] width 99 height 46
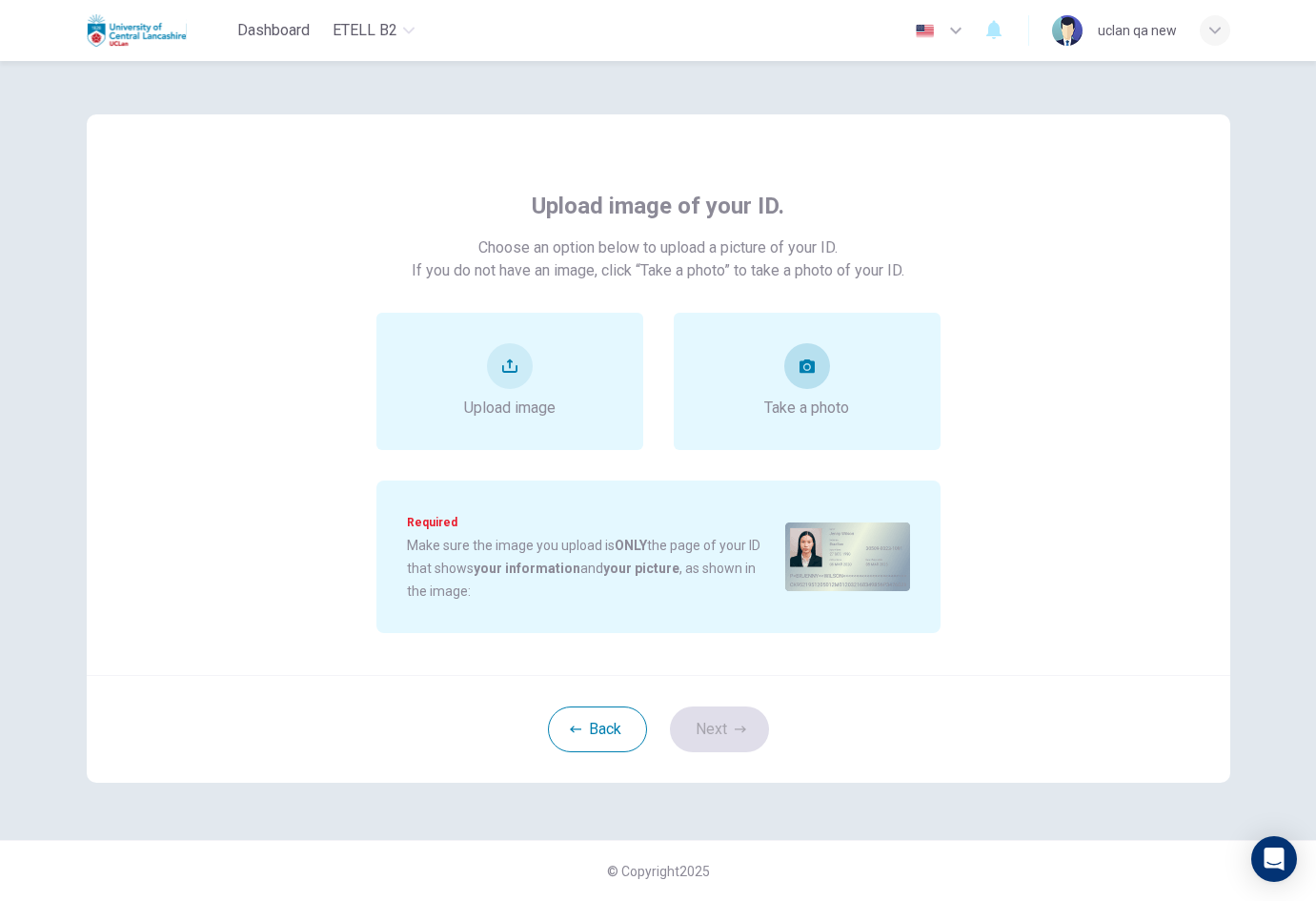
click at [790, 396] on div "Take a photo" at bounding box center [806, 381] width 84 height 77
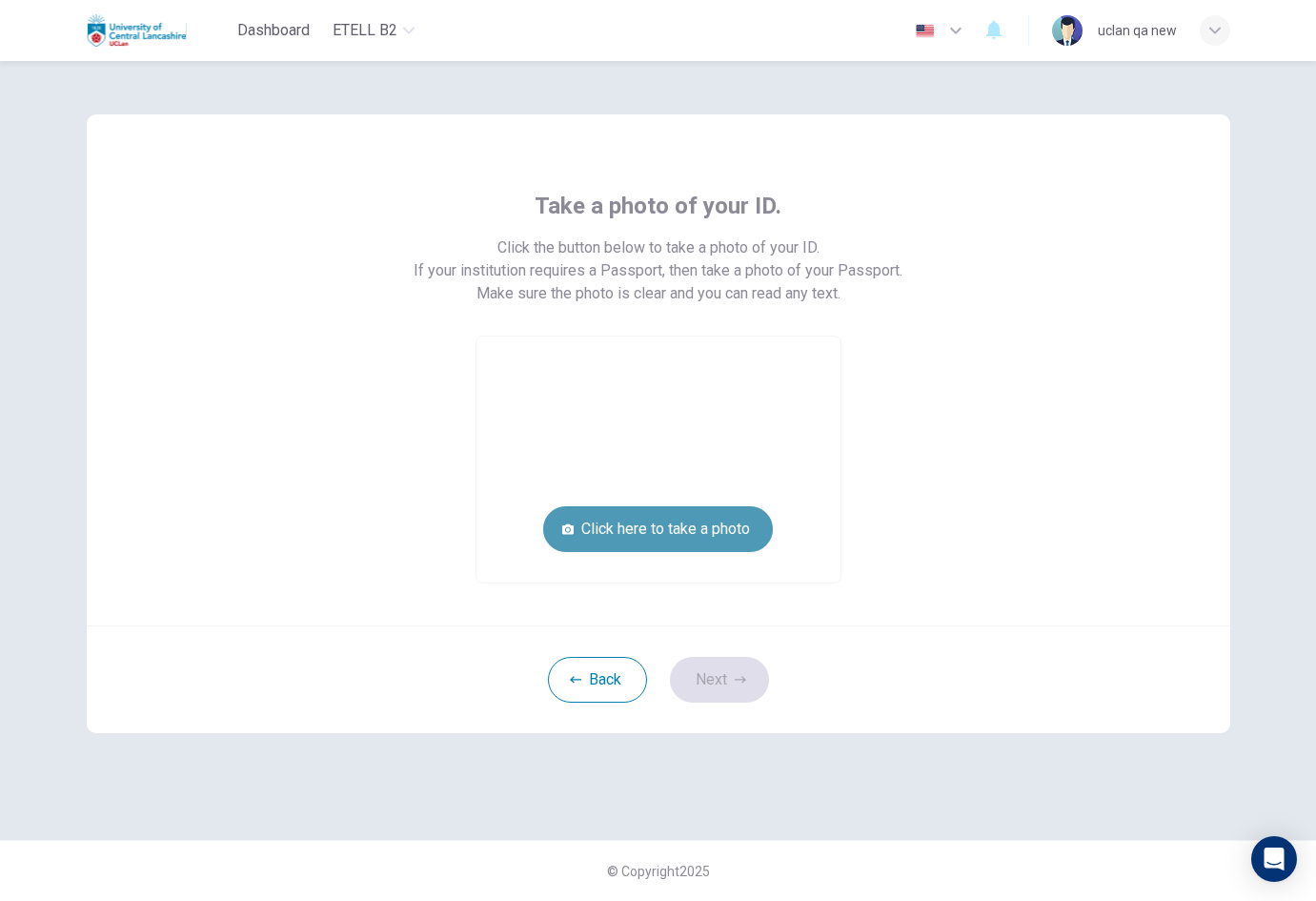
click at [734, 533] on button "Click here to take a photo" at bounding box center [658, 529] width 230 height 46
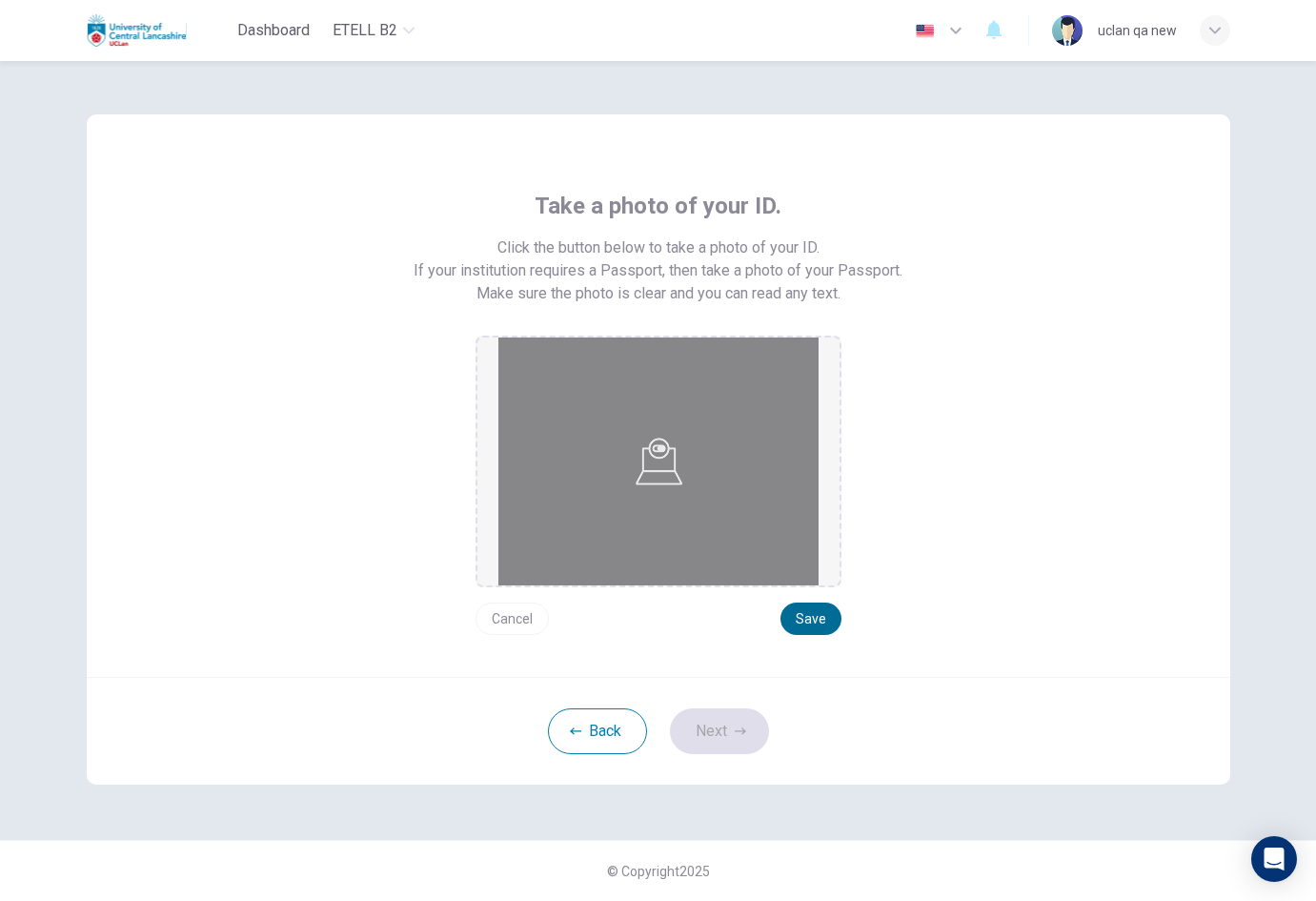
click at [811, 622] on button "Save" at bounding box center [811, 618] width 61 height 32
click at [734, 733] on button "Next" at bounding box center [720, 730] width 99 height 46
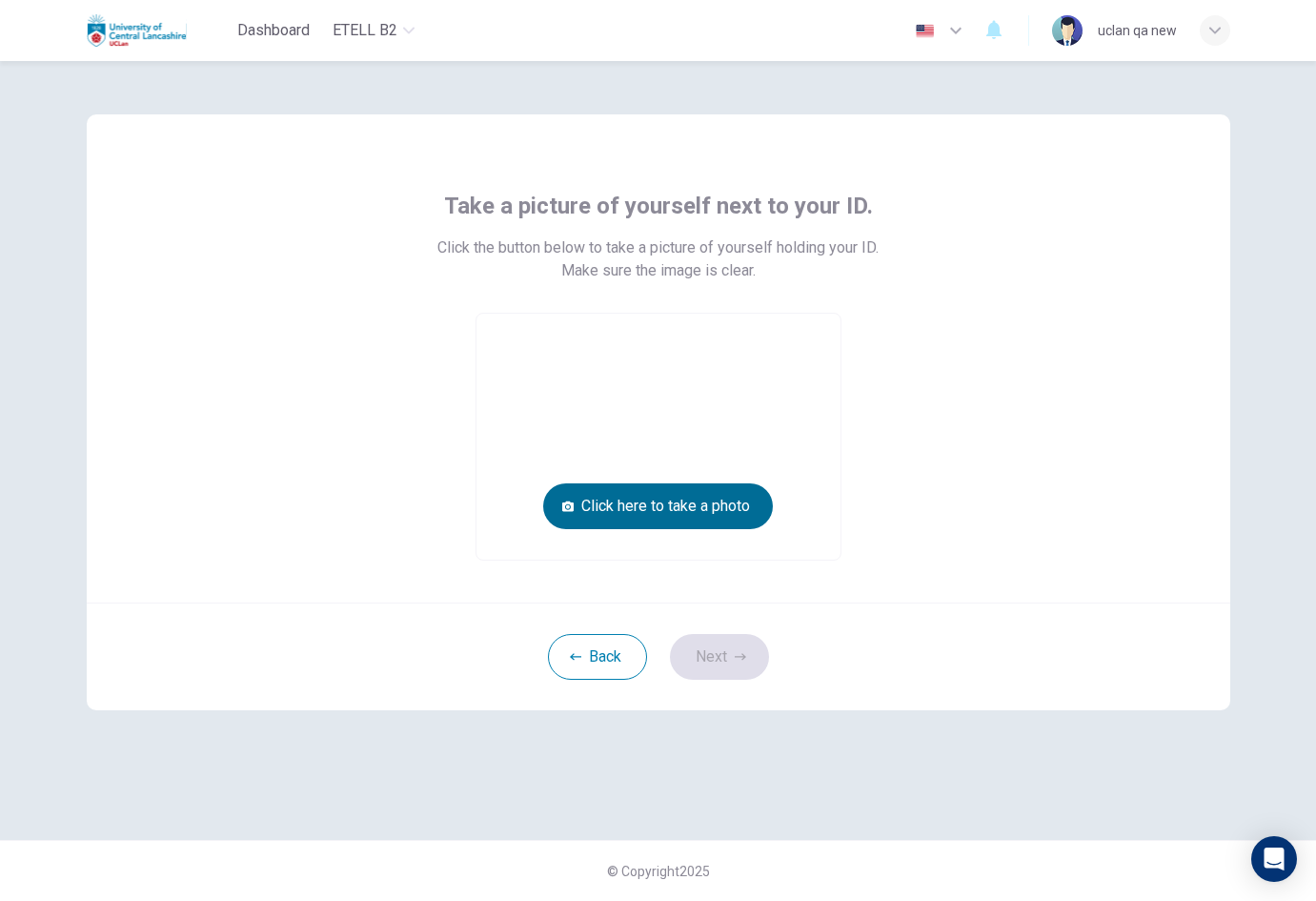
click at [763, 515] on button "Click here to take a photo" at bounding box center [658, 505] width 230 height 46
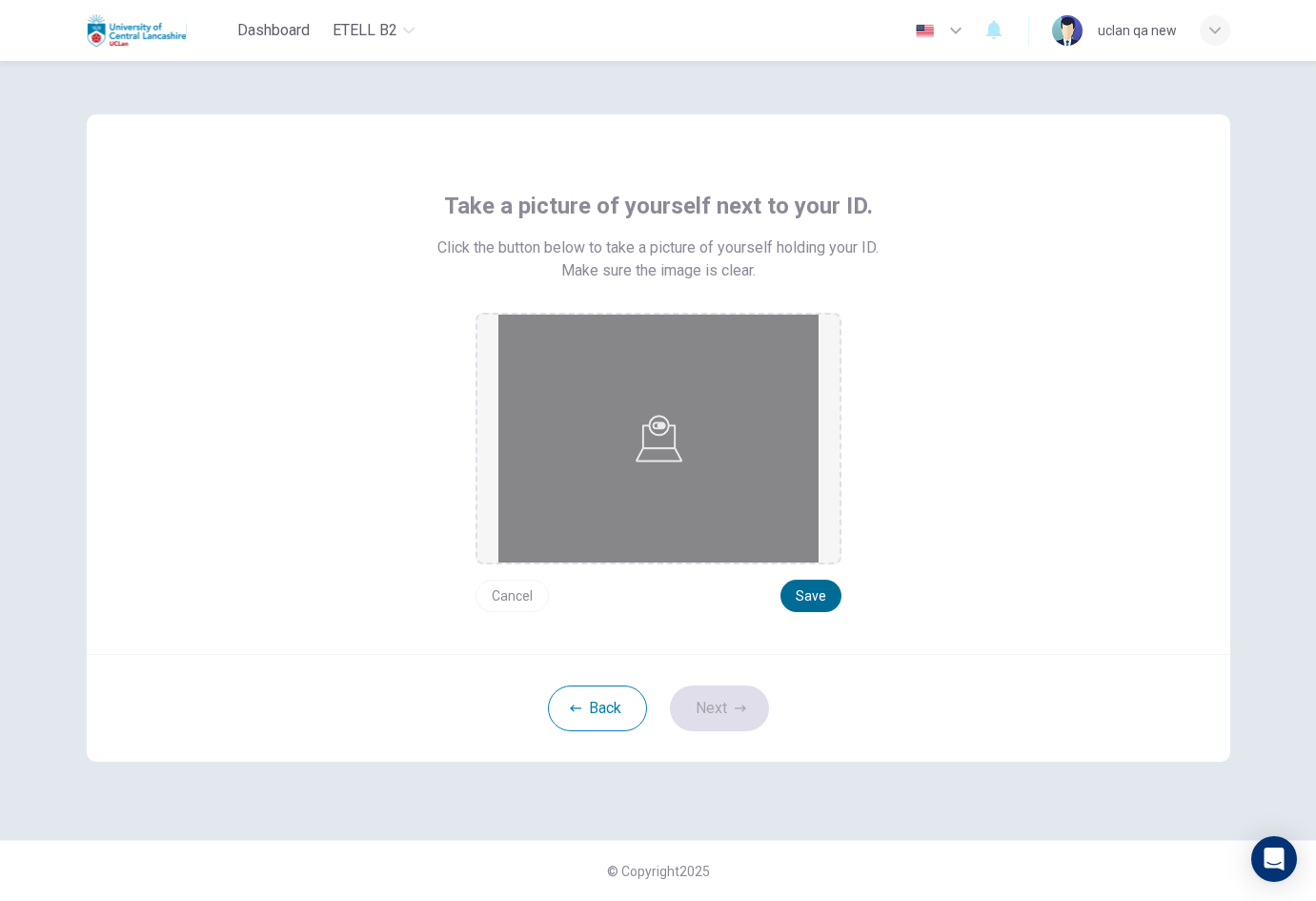
click at [810, 604] on button "Save" at bounding box center [811, 595] width 61 height 32
click at [754, 706] on button "Next" at bounding box center [720, 708] width 99 height 46
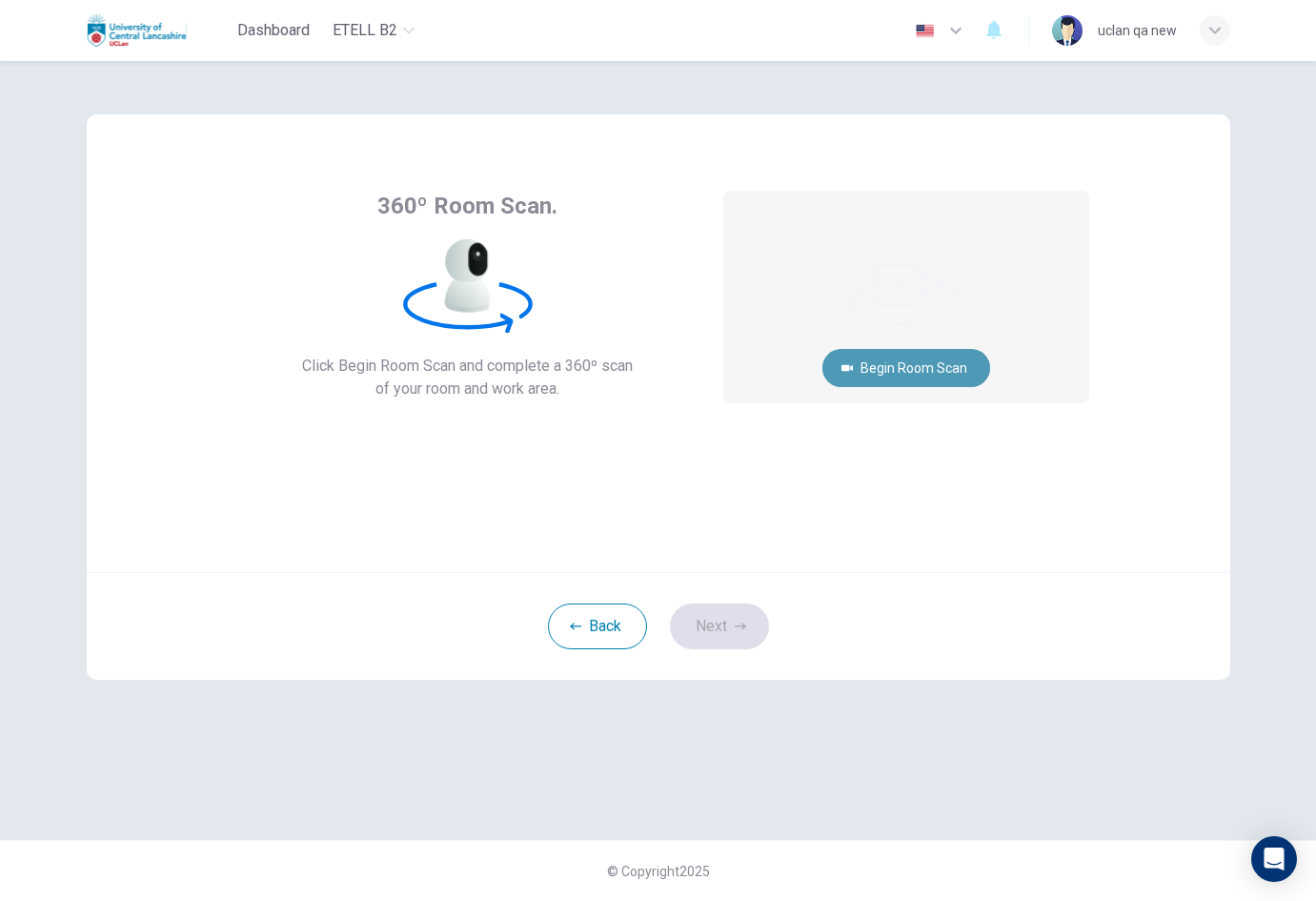
click at [883, 376] on button "Begin Room Scan" at bounding box center [906, 368] width 168 height 38
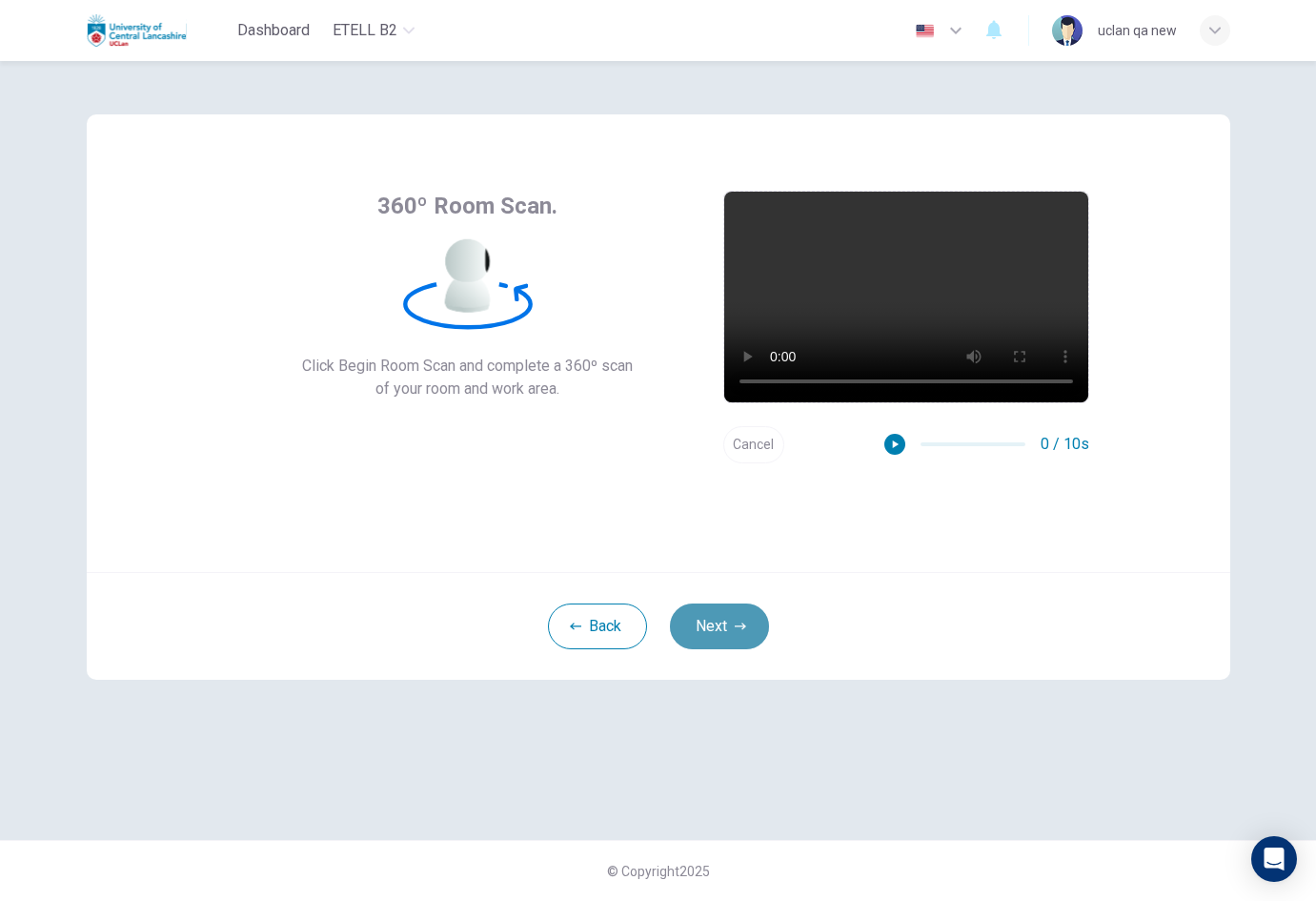
click at [711, 639] on button "Next" at bounding box center [720, 626] width 99 height 46
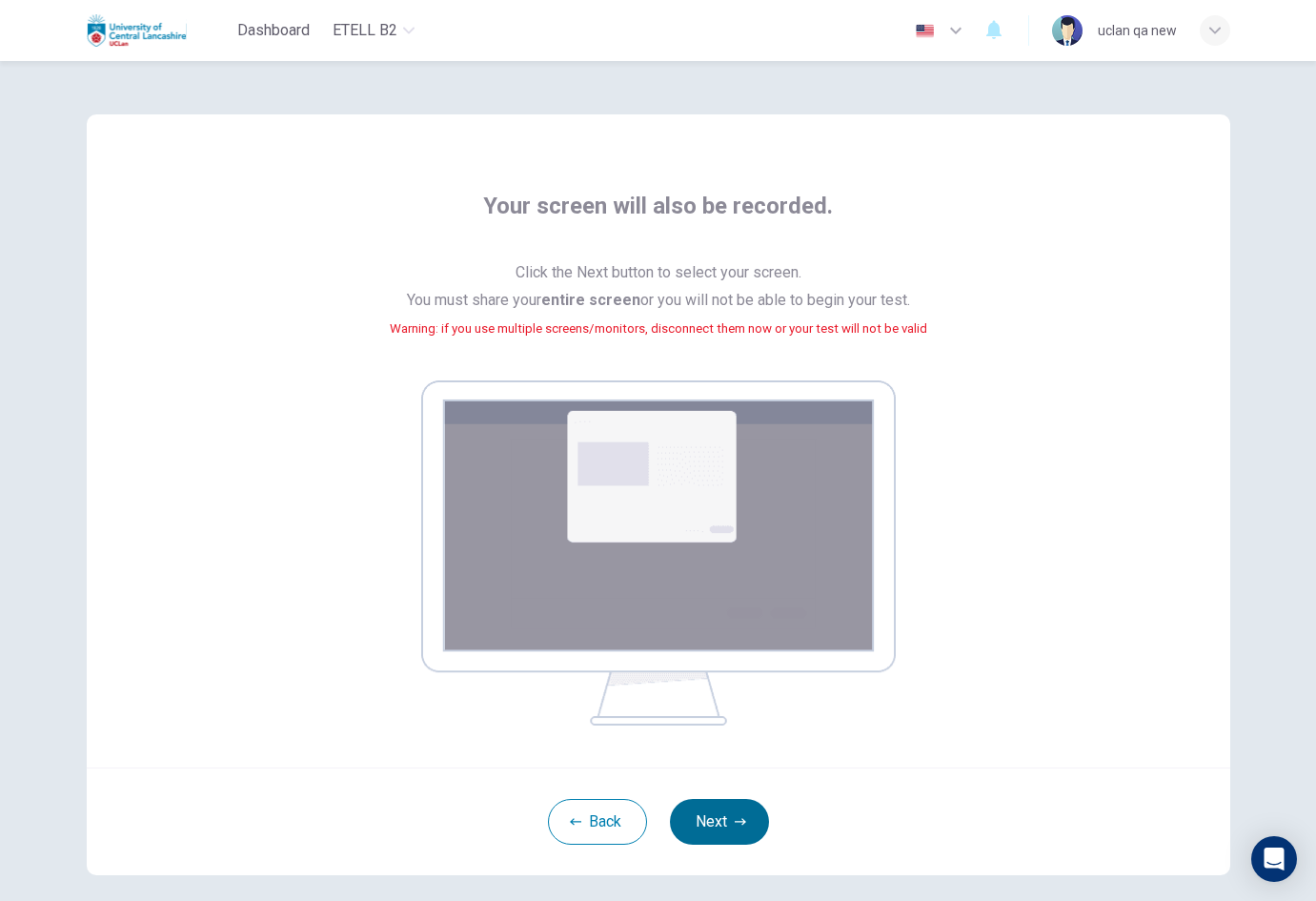
click at [718, 802] on button "Next" at bounding box center [720, 821] width 99 height 46
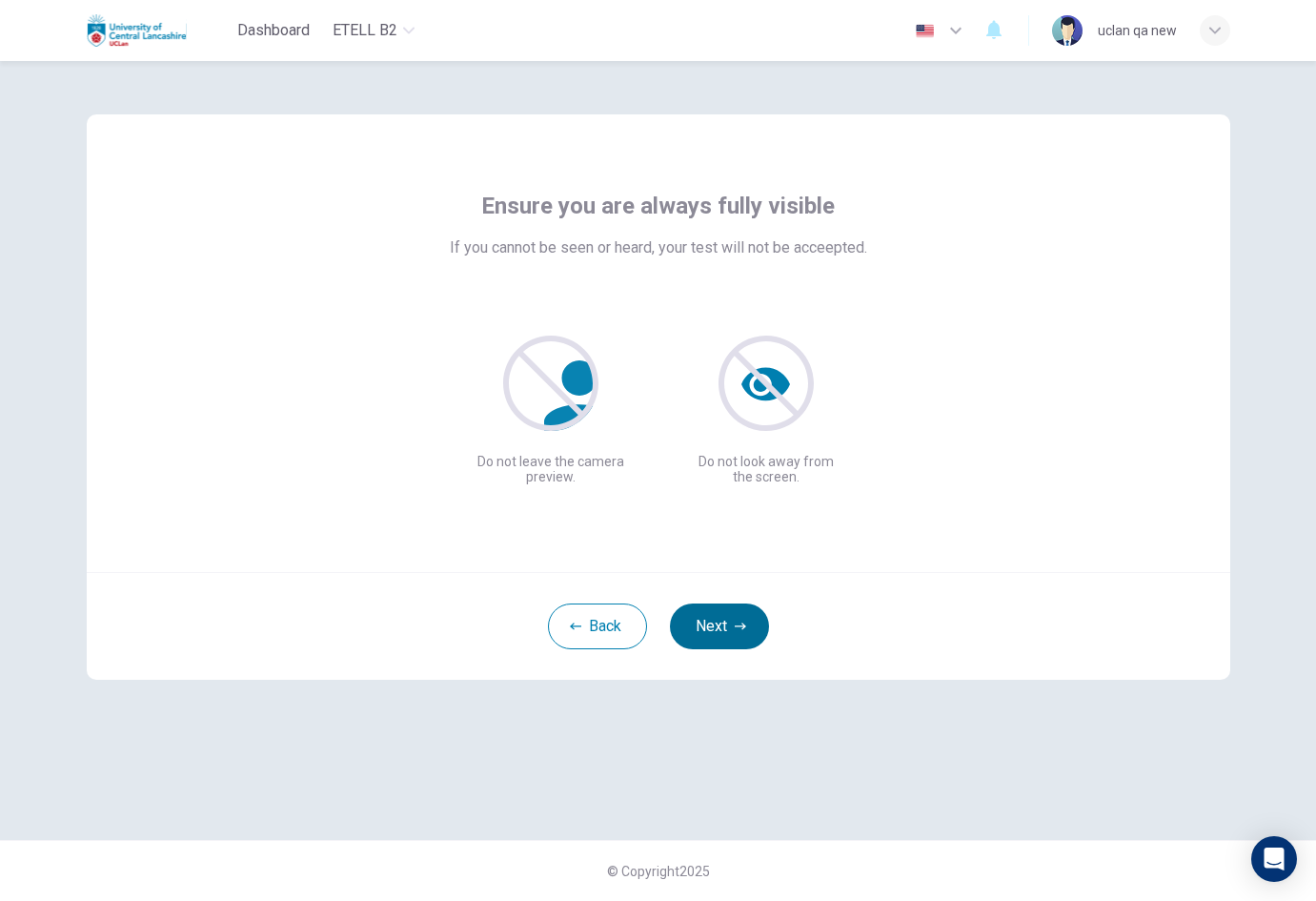
click at [716, 618] on button "Next" at bounding box center [720, 626] width 99 height 46
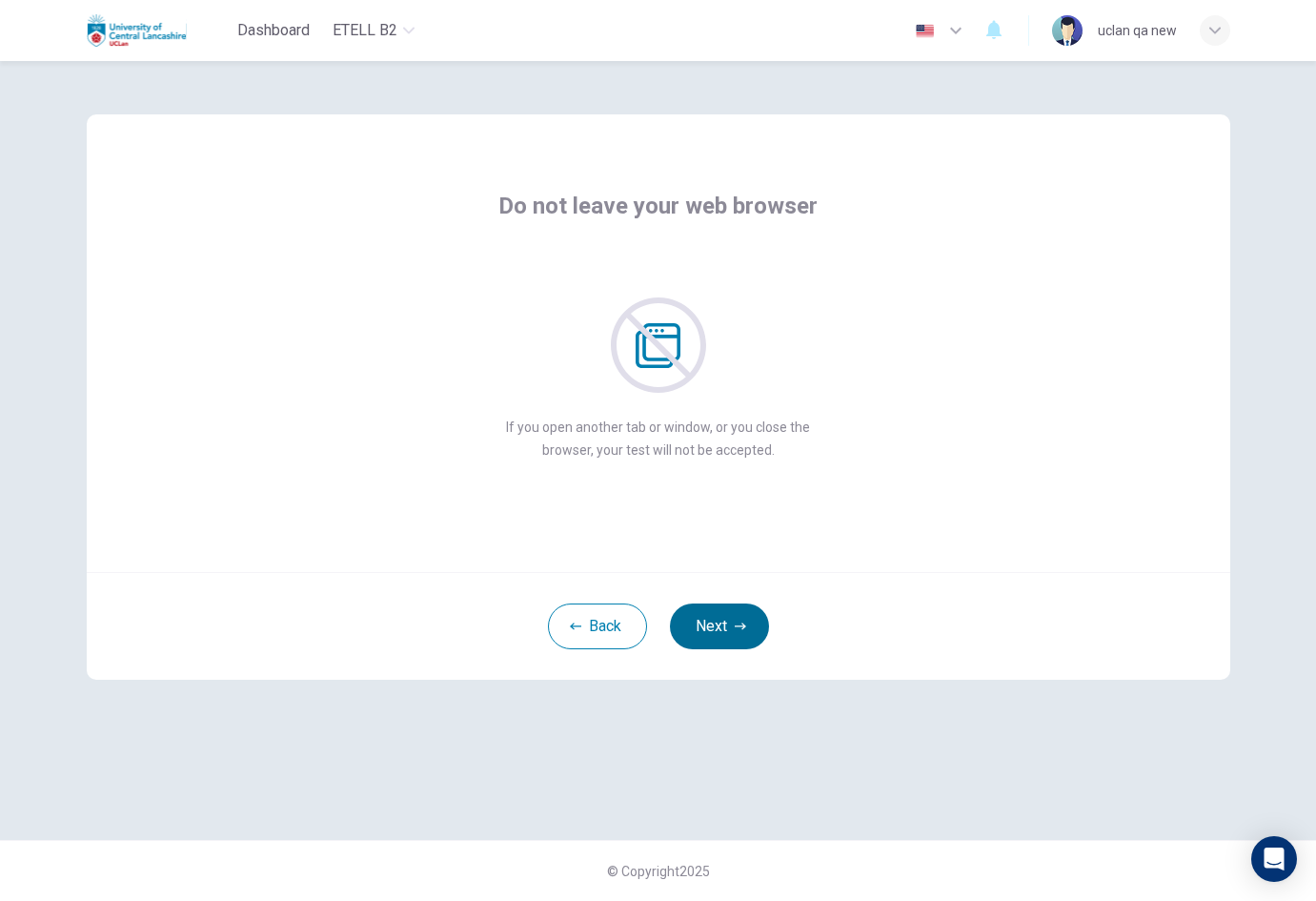
click at [717, 619] on button "Next" at bounding box center [720, 626] width 99 height 46
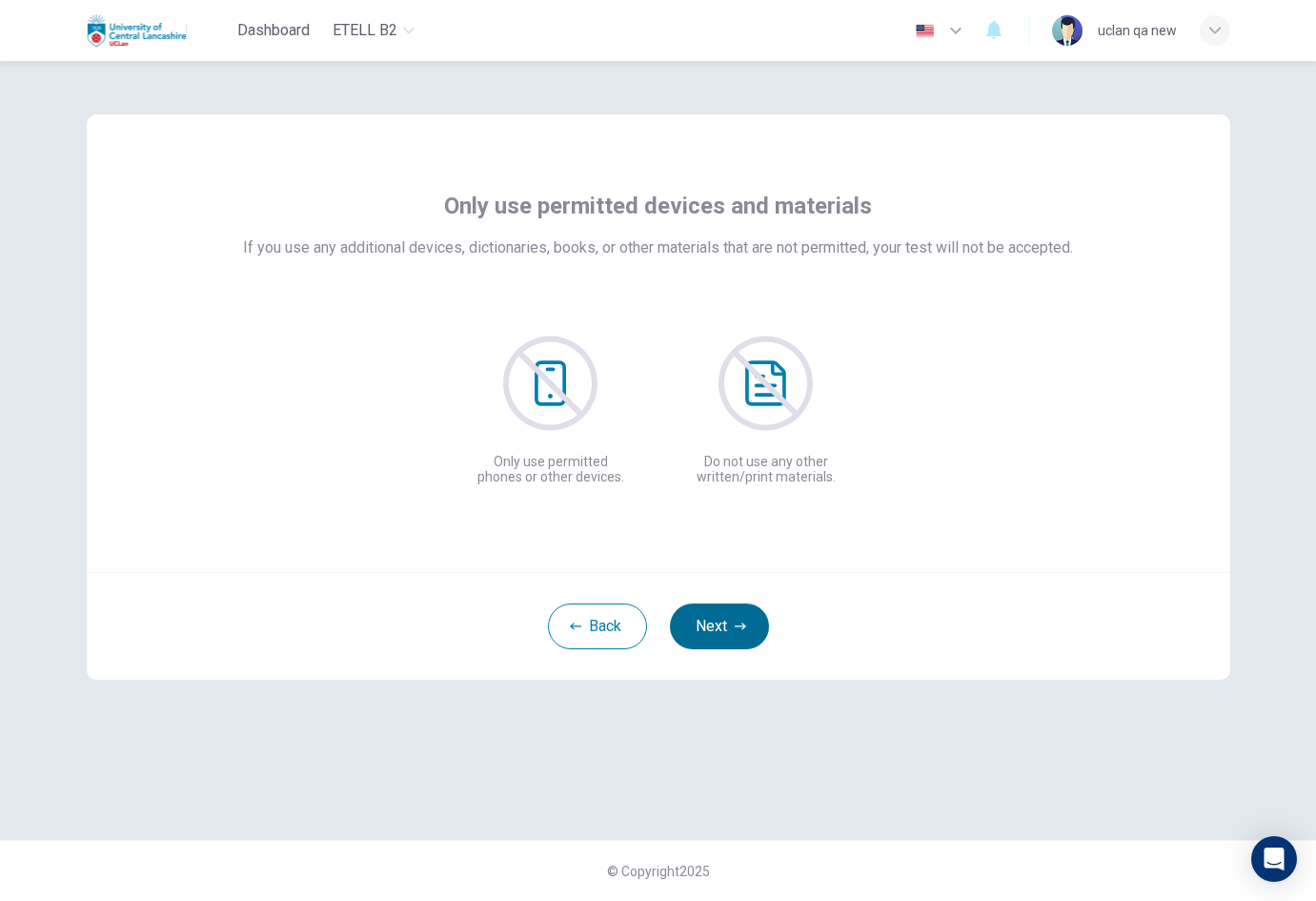
click at [717, 619] on button "Next" at bounding box center [720, 626] width 99 height 46
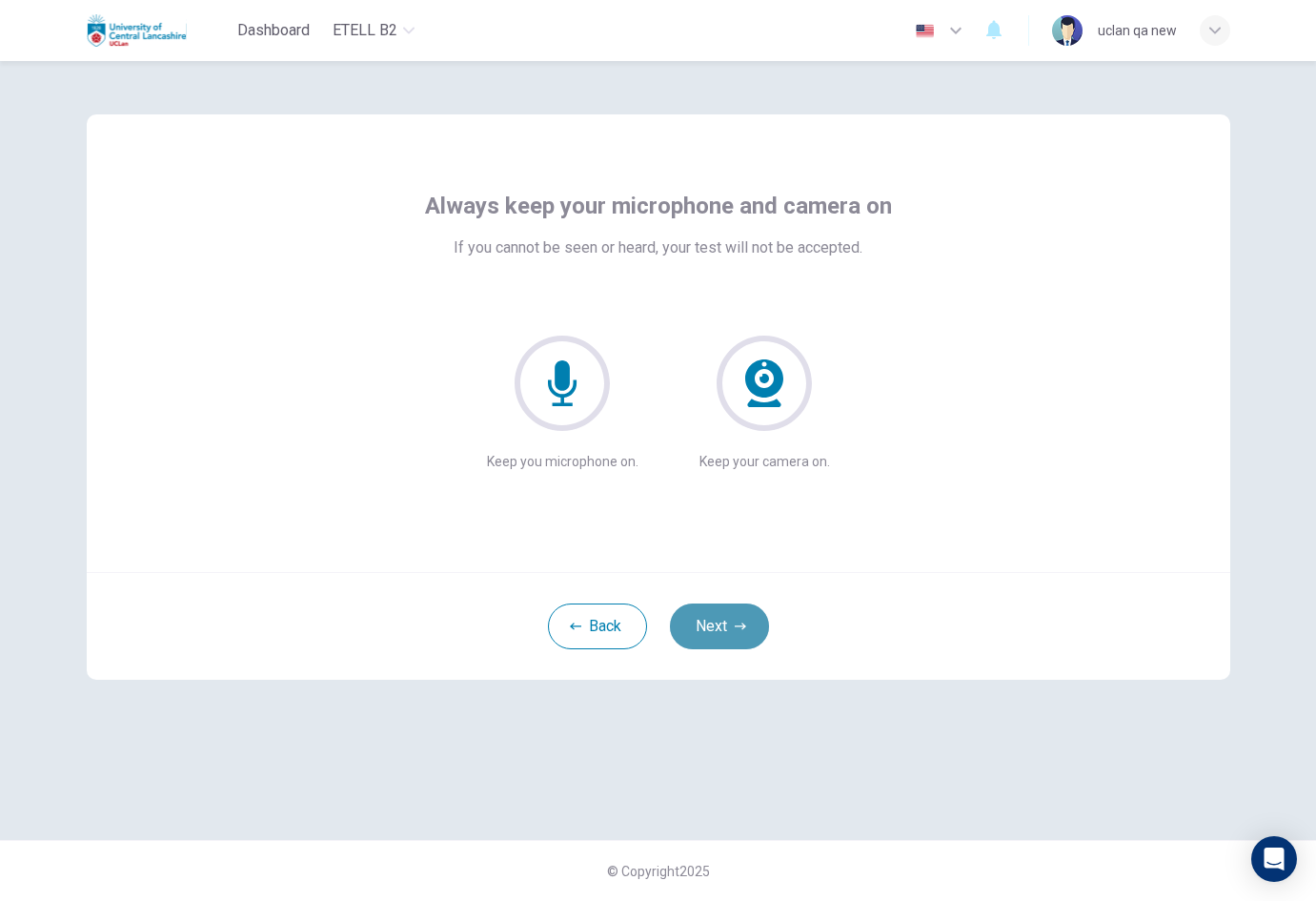
click at [717, 619] on button "Next" at bounding box center [720, 626] width 99 height 46
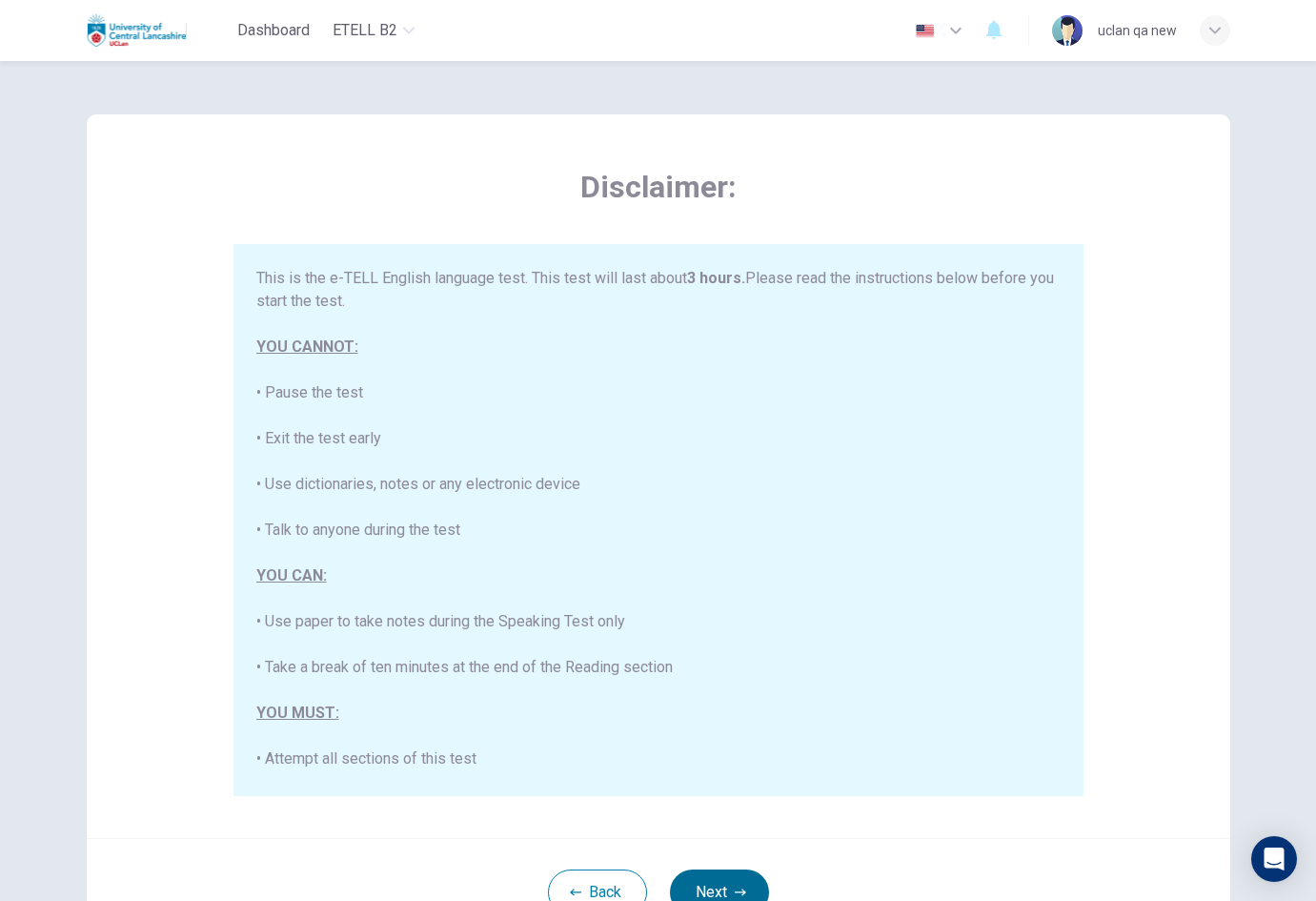
click at [692, 884] on button "Next" at bounding box center [720, 891] width 99 height 46
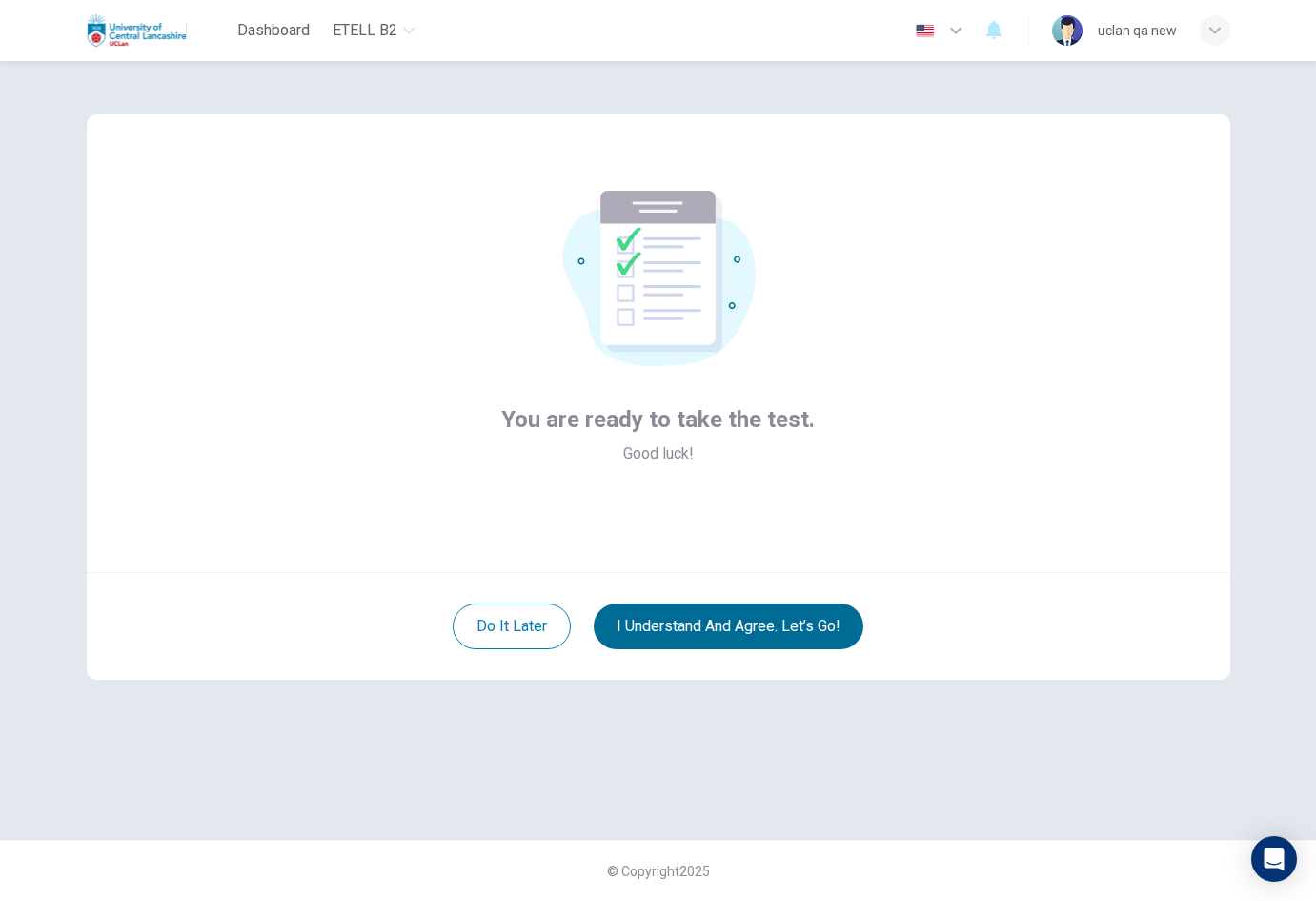
click at [737, 642] on button "I understand and agree. Let’s go!" at bounding box center [728, 626] width 270 height 46
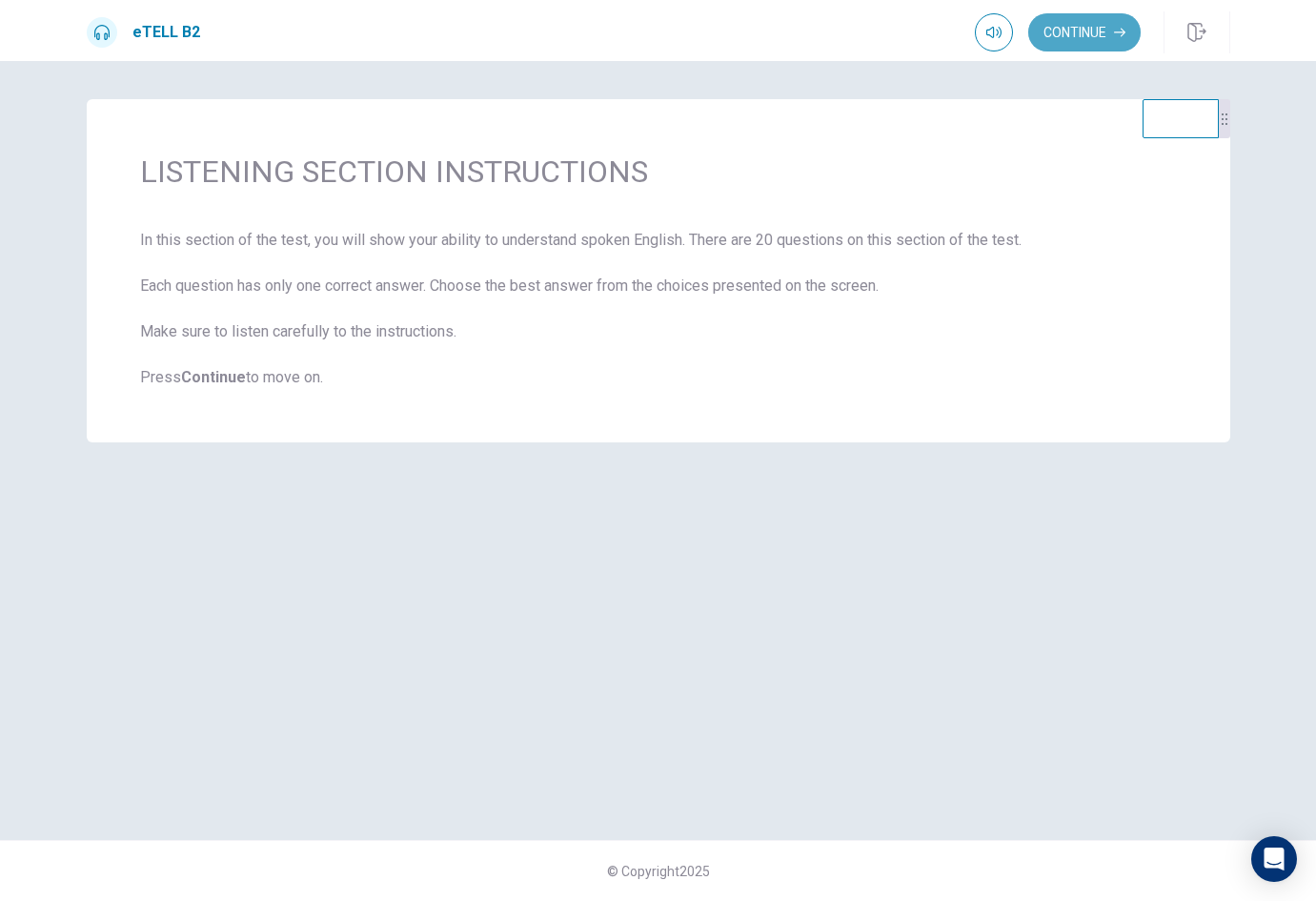
click at [1073, 29] on button "Continue" at bounding box center [1084, 32] width 112 height 38
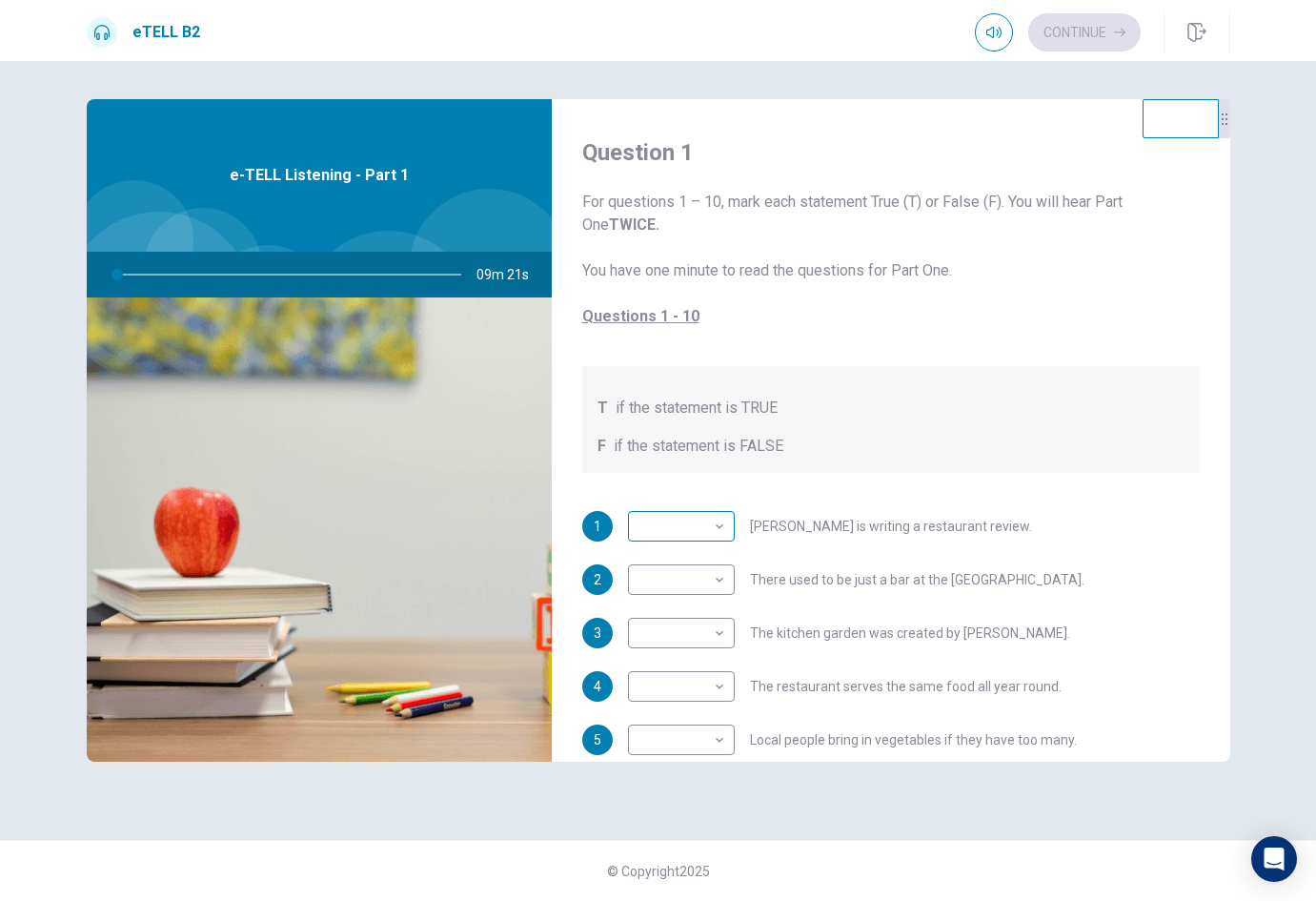
click at [701, 519] on body "This site uses cookies, as explained in our Privacy Policy . If you agree to th…" at bounding box center [658, 450] width 1316 height 901
type input "*"
click at [683, 563] on li "T" at bounding box center [682, 556] width 107 height 30
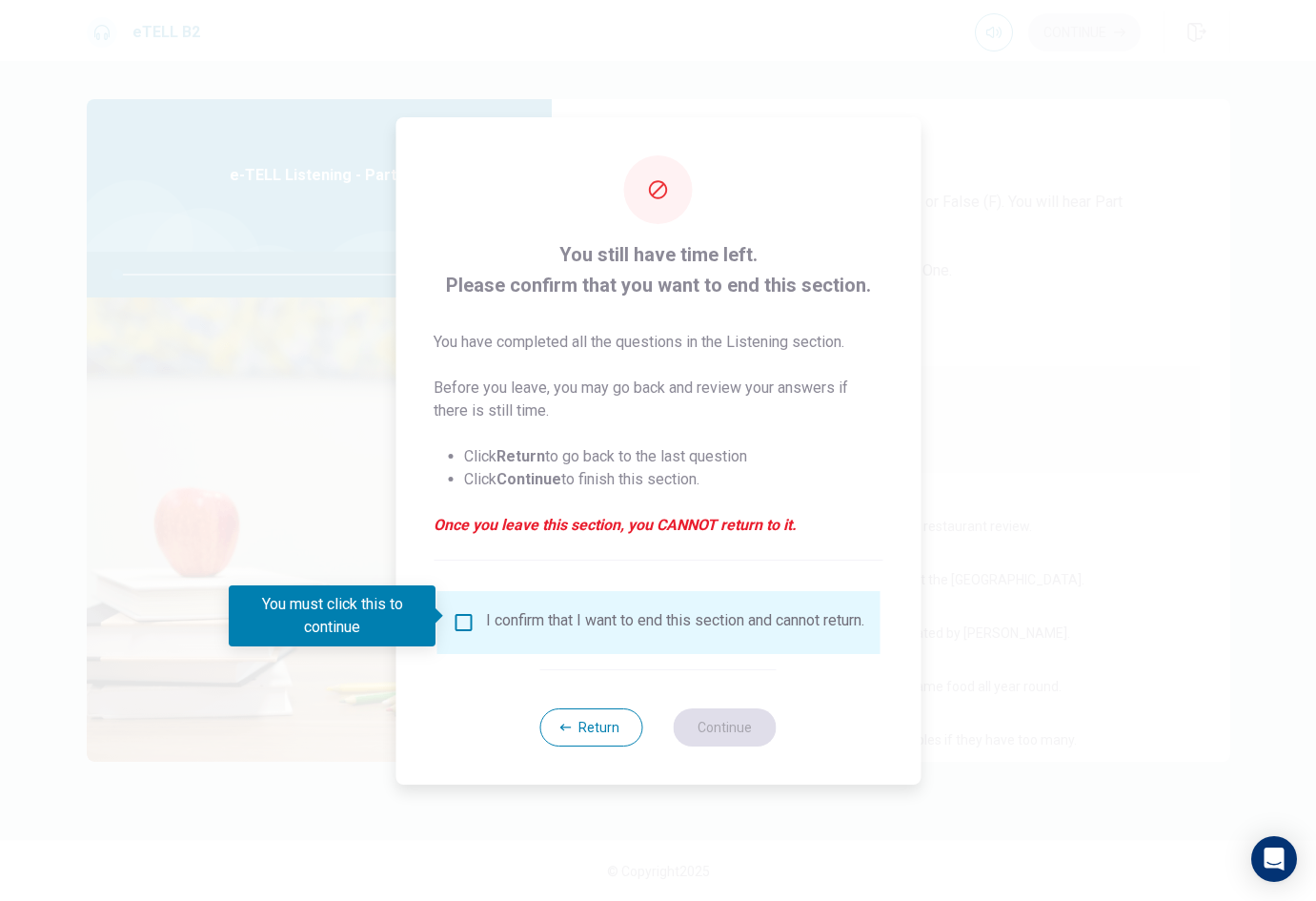
type input "*"
click at [599, 735] on button "Return" at bounding box center [592, 726] width 103 height 38
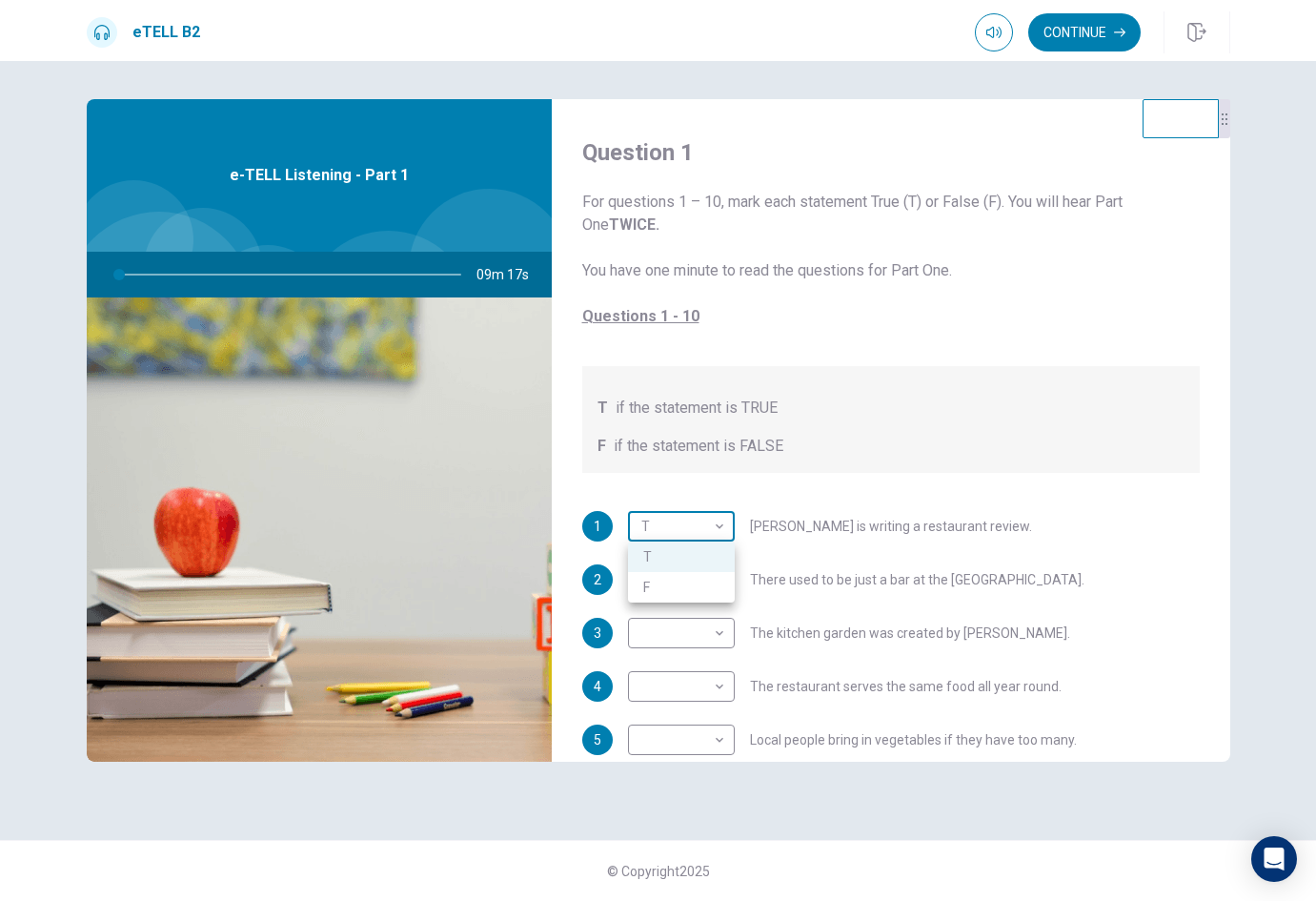
click at [669, 527] on body "This site uses cookies, as explained in our Privacy Policy . If you agree to th…" at bounding box center [658, 450] width 1316 height 901
type input "*"
click at [670, 581] on li "F" at bounding box center [682, 587] width 107 height 30
type input "*"
click at [677, 522] on body "This site uses cookies, as explained in our Privacy Policy . If you agree to th…" at bounding box center [658, 450] width 1316 height 901
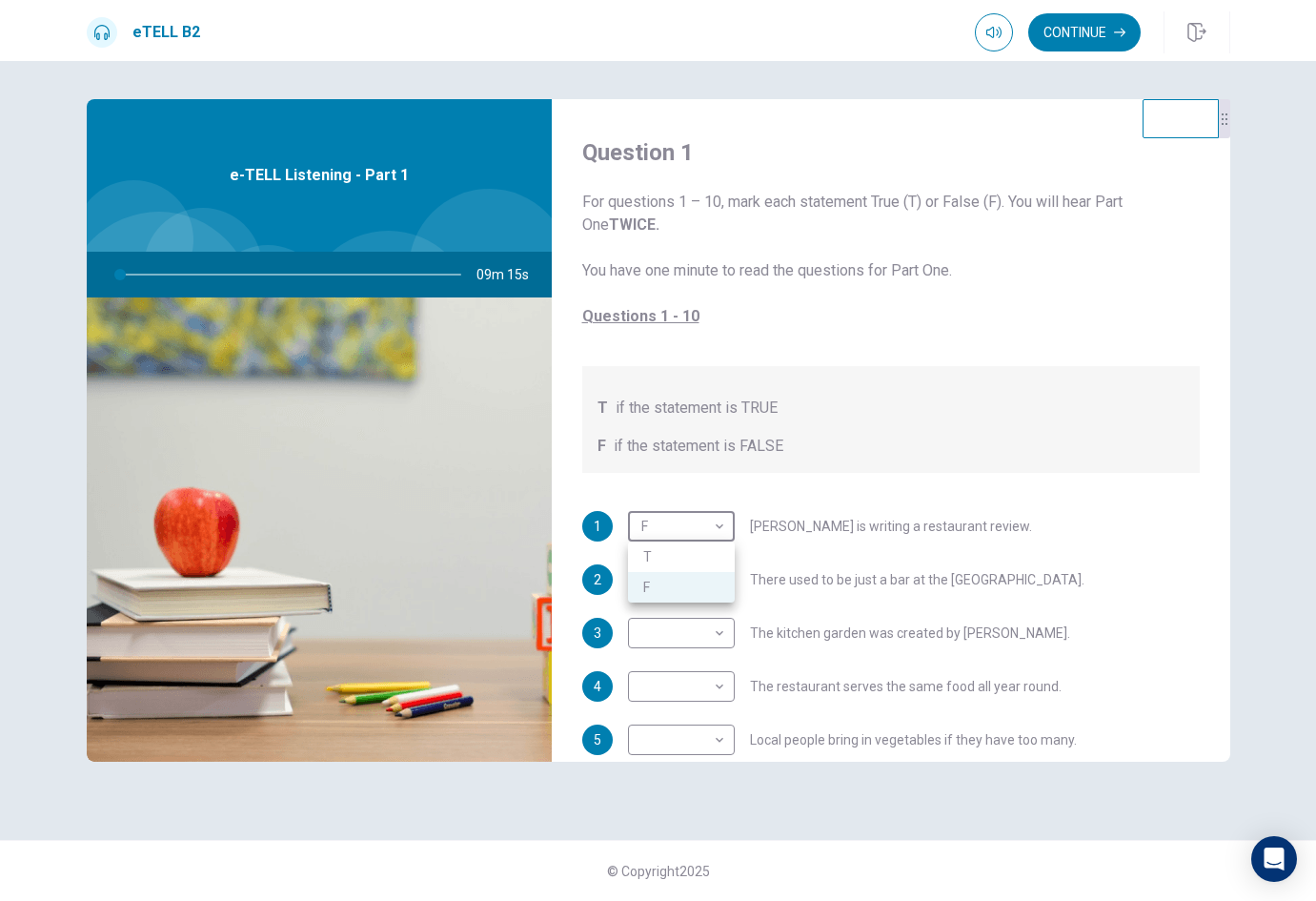
type input "*"
click at [677, 564] on li "T" at bounding box center [682, 556] width 107 height 30
type input "*"
drag, startPoint x: 1204, startPoint y: 18, endPoint x: 1011, endPoint y: 134, distance: 225.2
click at [1204, 18] on button "button" at bounding box center [1197, 32] width 67 height 42
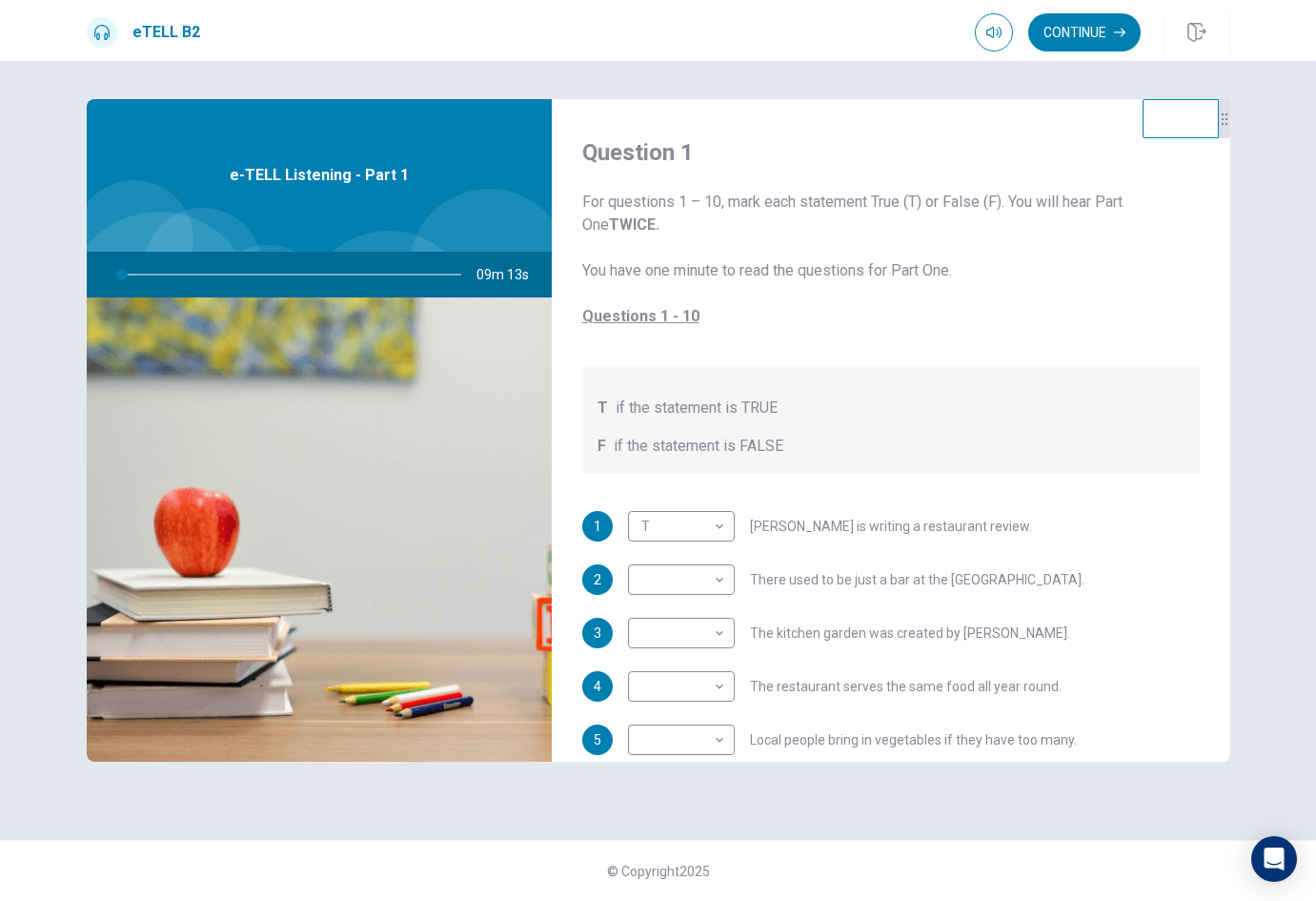
type input "*"
